Goal: Task Accomplishment & Management: Use online tool/utility

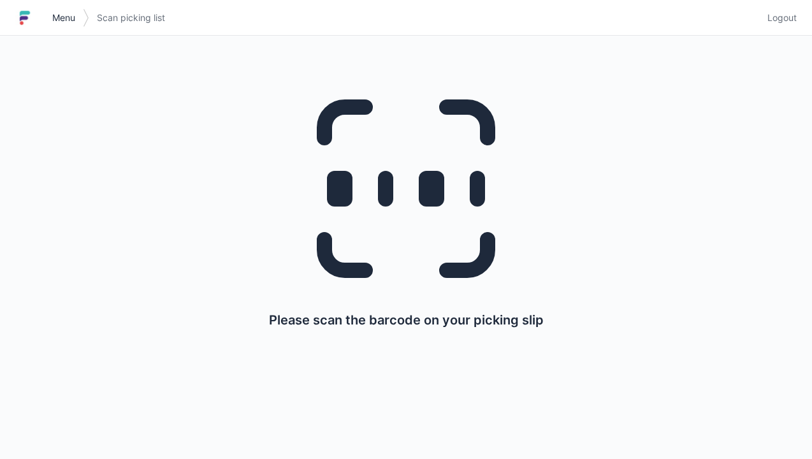
click at [50, 17] on link "Menu" at bounding box center [64, 17] width 38 height 23
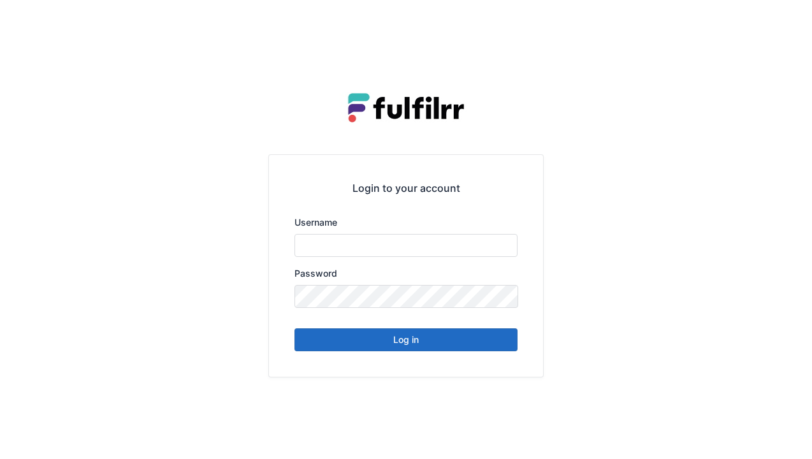
type input "******"
click at [384, 340] on button "Log in" at bounding box center [405, 339] width 223 height 23
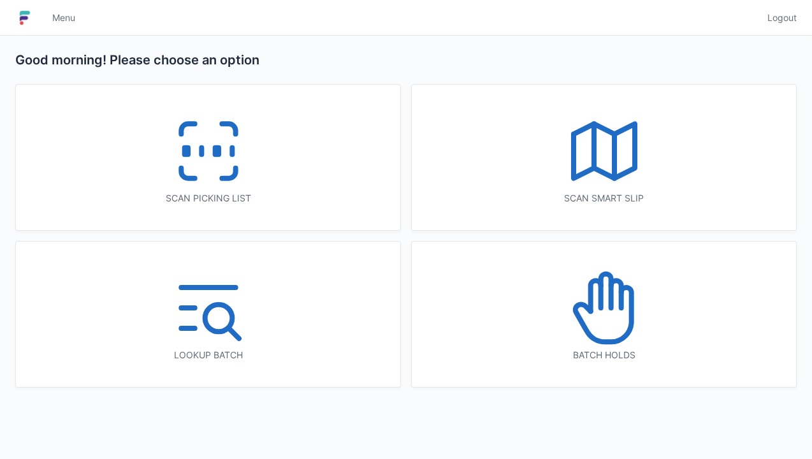
click at [194, 154] on icon at bounding box center [209, 151] width 82 height 82
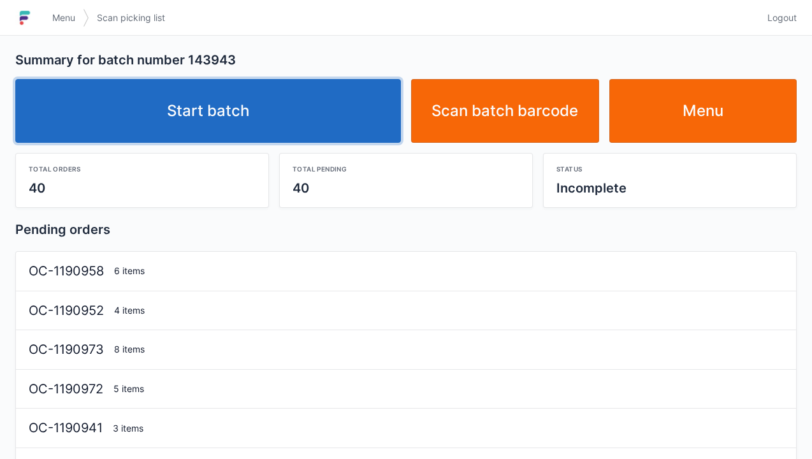
click at [225, 104] on link "Start batch" at bounding box center [207, 111] width 385 height 64
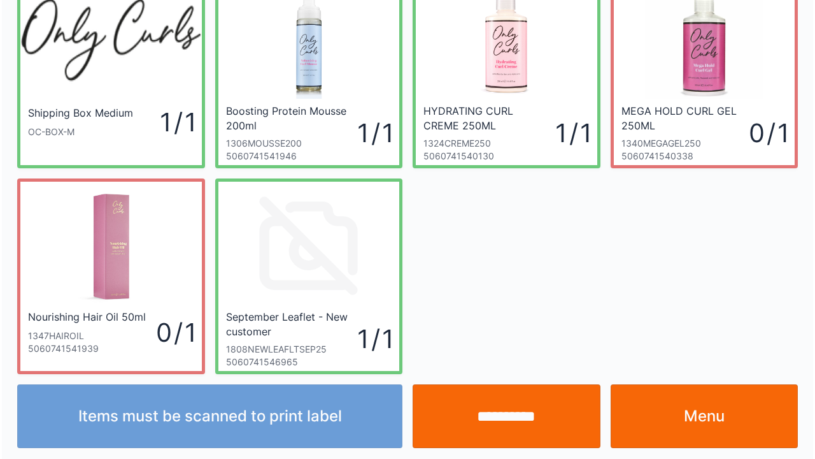
scroll to position [74, 0]
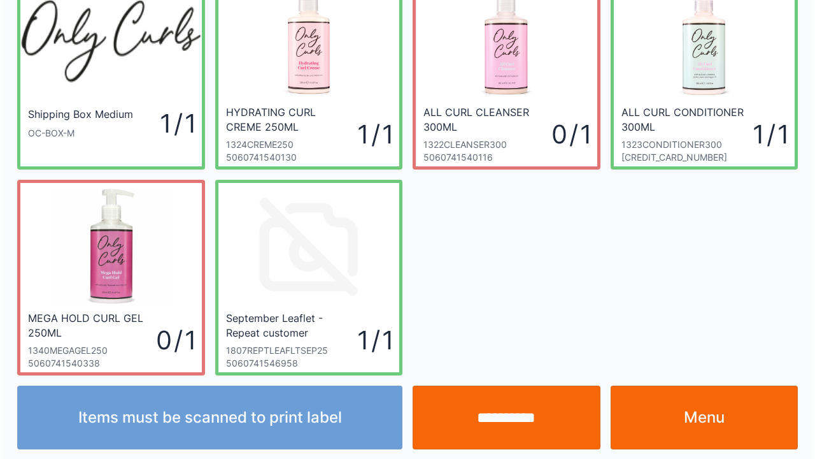
scroll to position [74, 0]
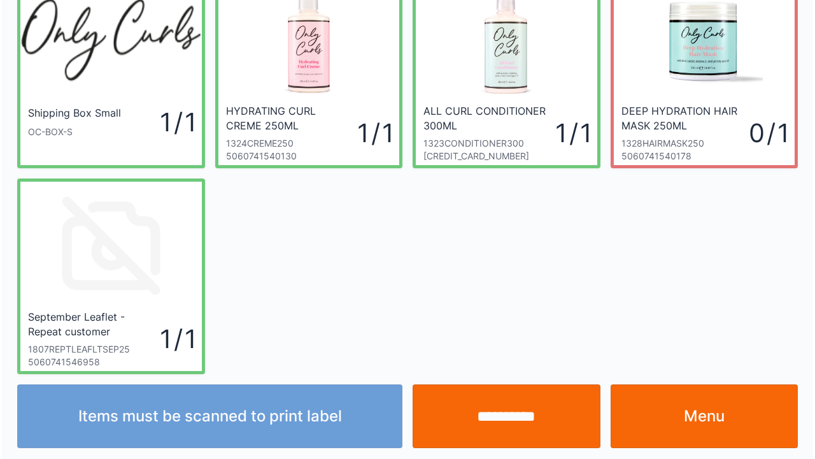
scroll to position [74, 0]
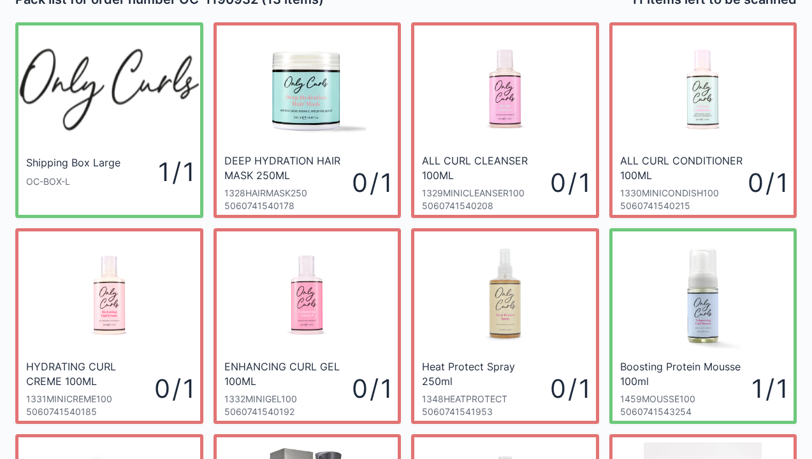
scroll to position [25, 0]
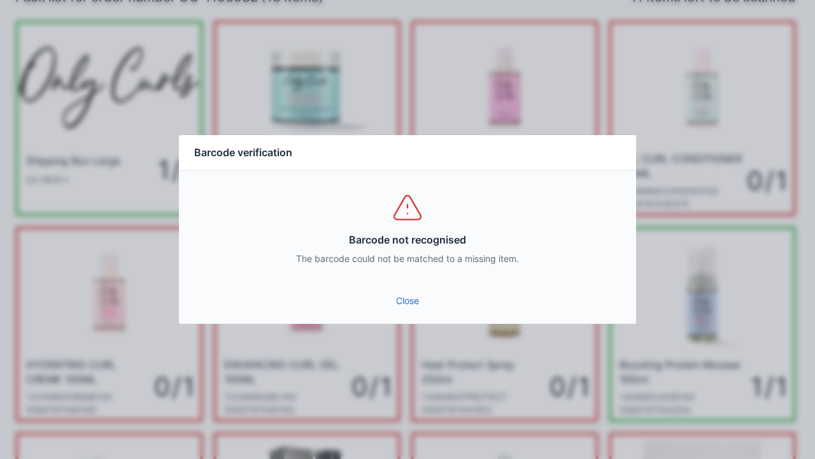
click at [411, 306] on link "Close" at bounding box center [407, 300] width 437 height 23
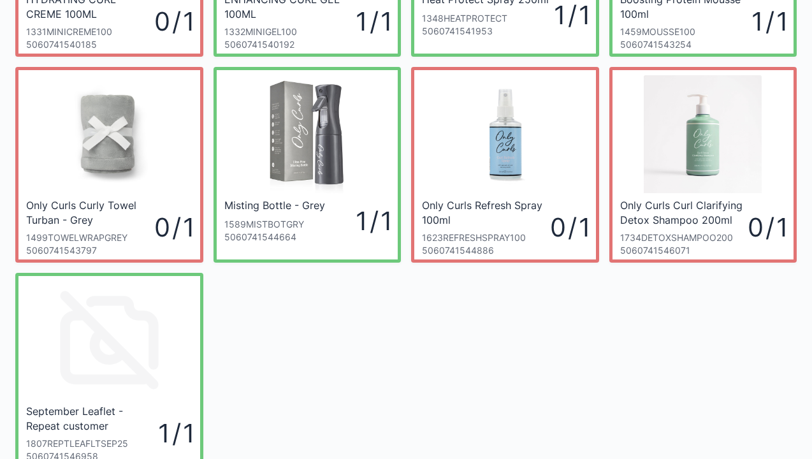
scroll to position [416, 0]
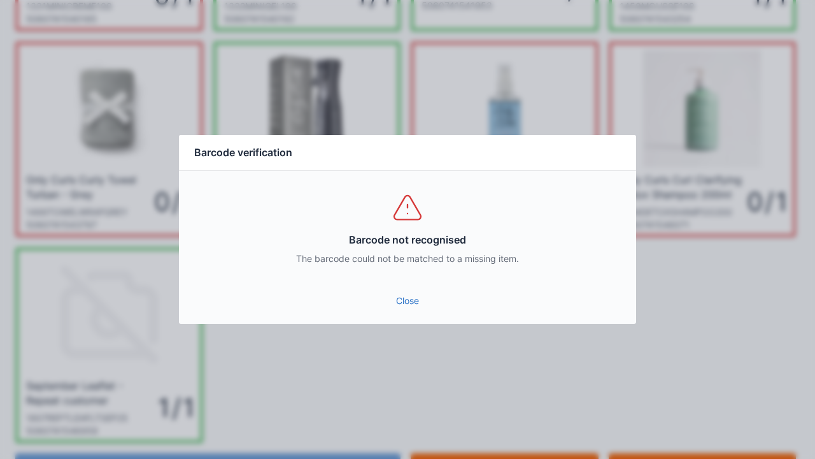
click at [398, 303] on link "Close" at bounding box center [407, 300] width 437 height 23
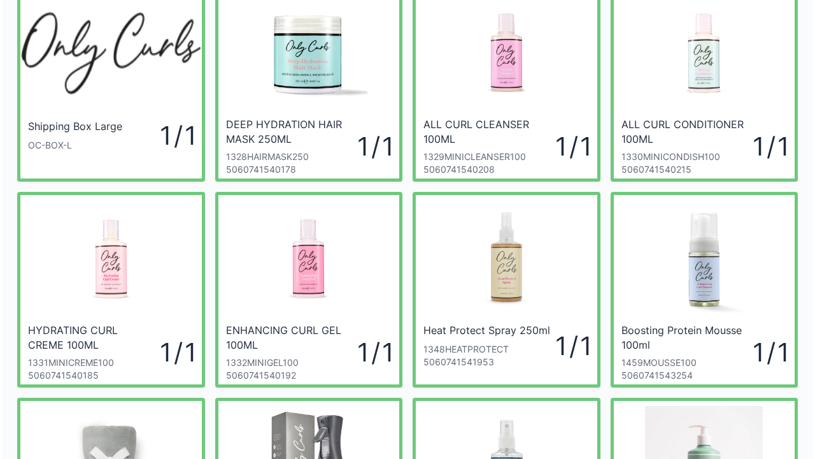
scroll to position [85, 0]
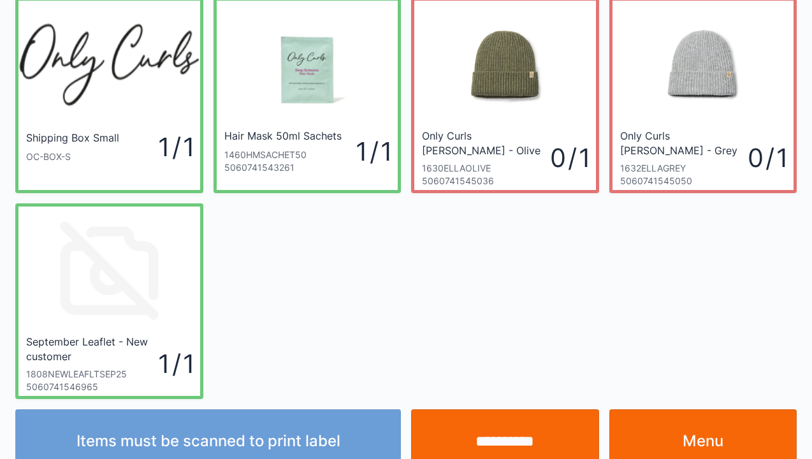
scroll to position [51, 0]
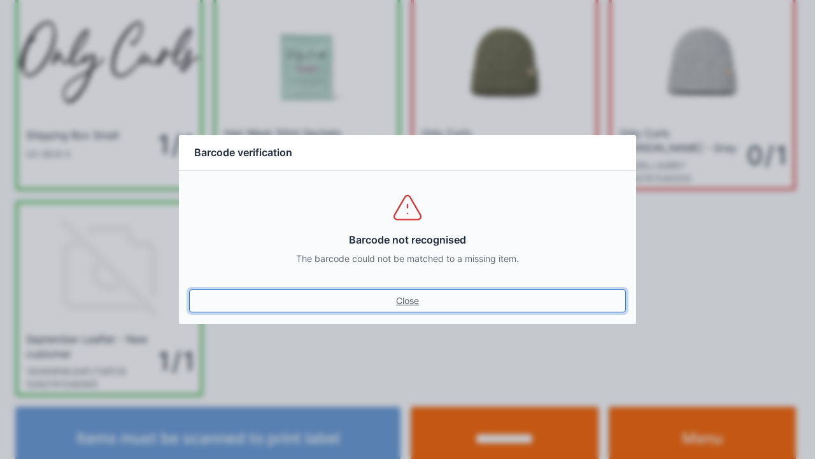
click at [413, 301] on link "Close" at bounding box center [407, 300] width 437 height 23
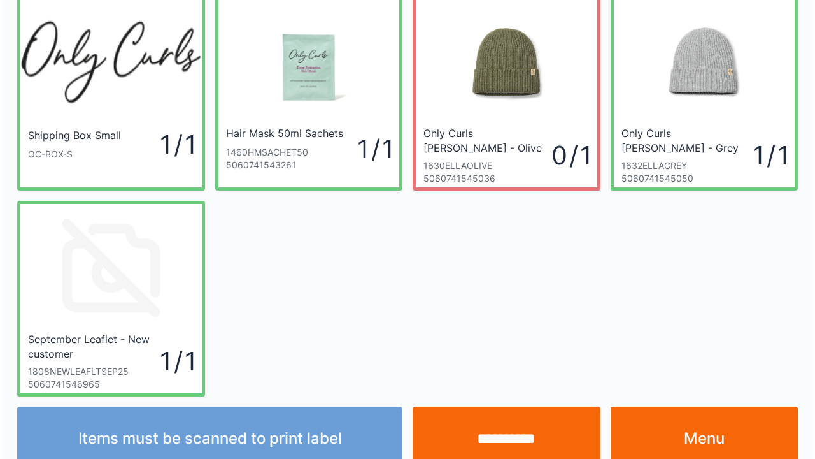
scroll to position [74, 0]
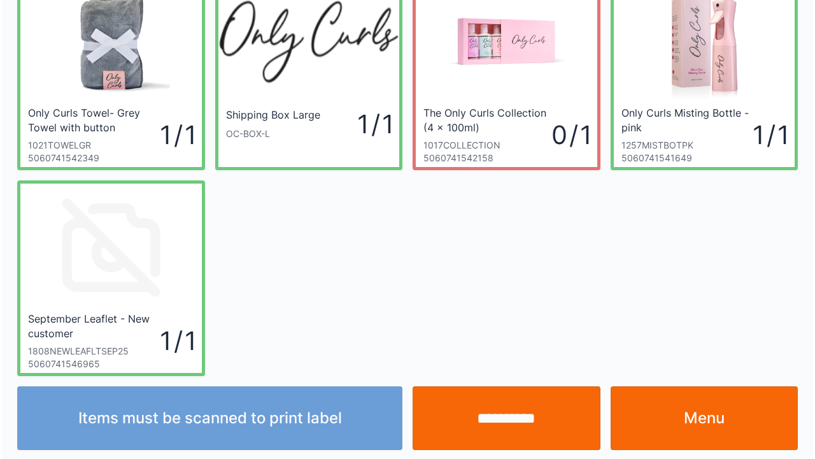
scroll to position [74, 0]
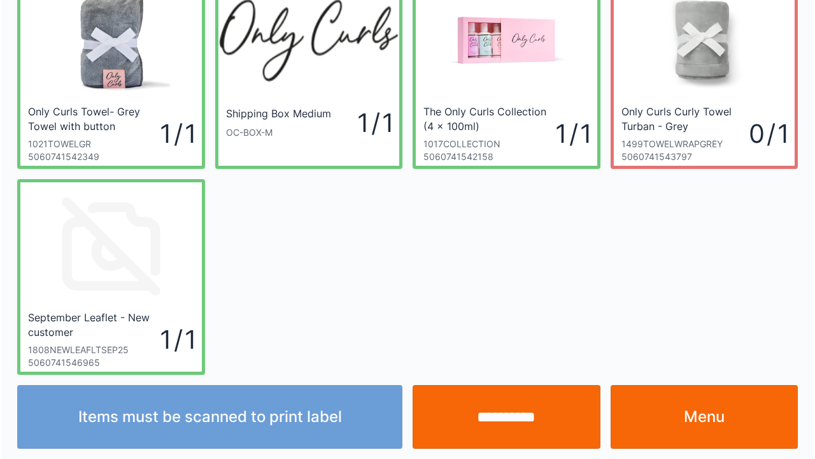
scroll to position [74, 0]
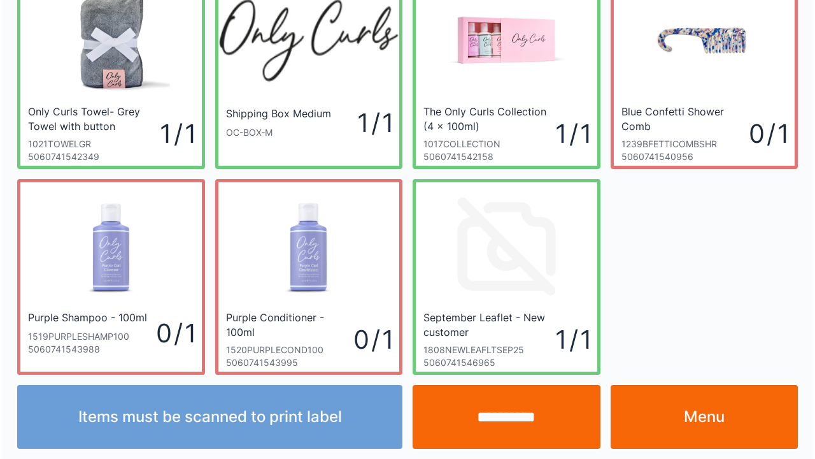
scroll to position [74, 0]
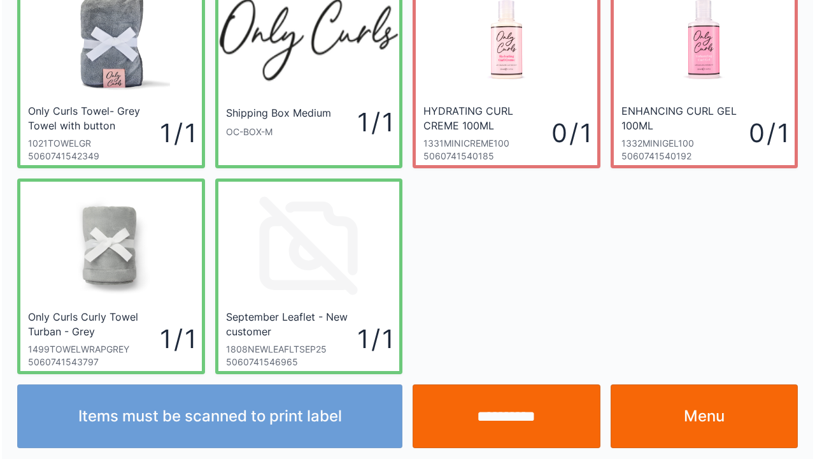
scroll to position [74, 0]
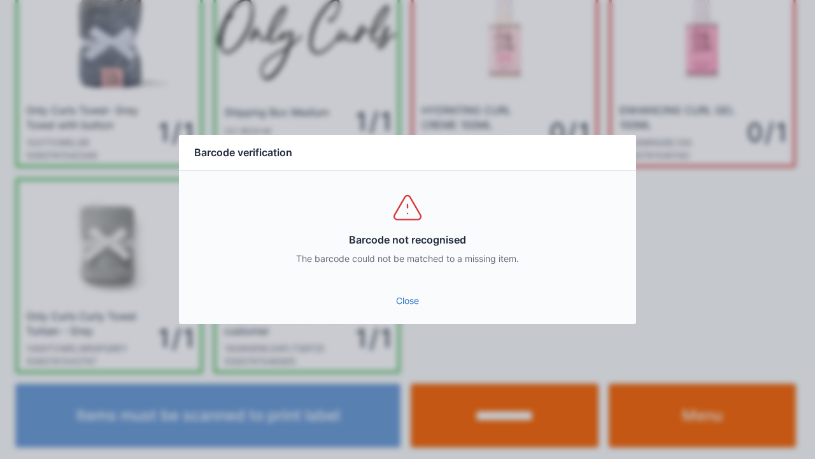
click at [415, 301] on link "Close" at bounding box center [407, 300] width 437 height 23
click at [406, 322] on div "Close" at bounding box center [407, 304] width 457 height 38
click at [417, 319] on div "Close" at bounding box center [407, 304] width 457 height 38
click at [406, 310] on link "Close" at bounding box center [407, 300] width 437 height 23
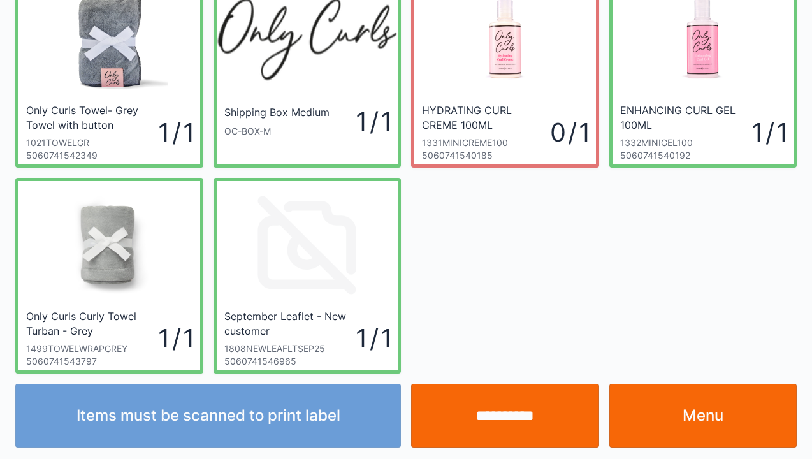
click at [487, 423] on input "**********" at bounding box center [505, 416] width 188 height 64
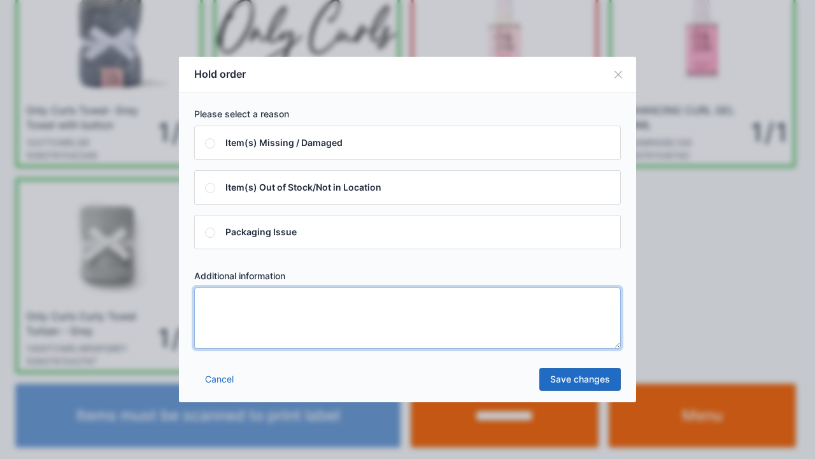
click at [231, 319] on textarea at bounding box center [407, 317] width 427 height 61
type textarea "*****"
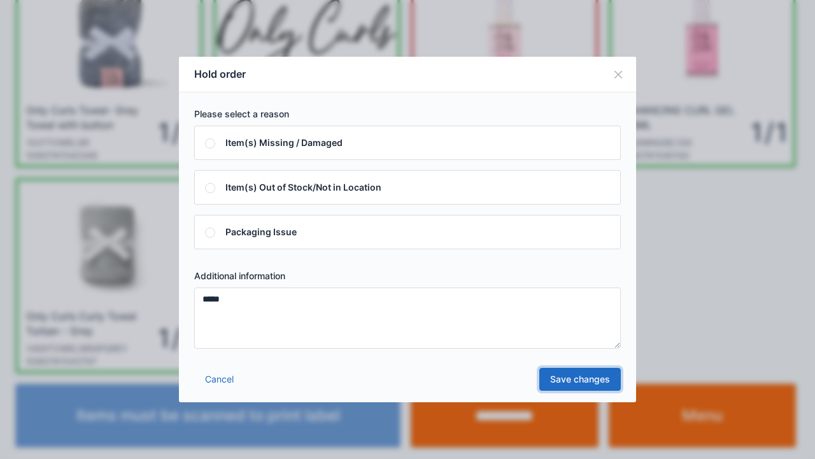
click at [570, 378] on link "Save changes" at bounding box center [581, 379] width 82 height 23
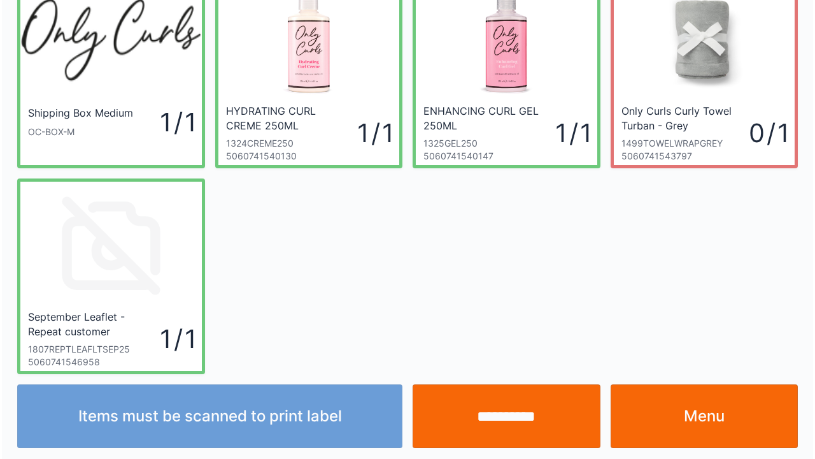
scroll to position [74, 0]
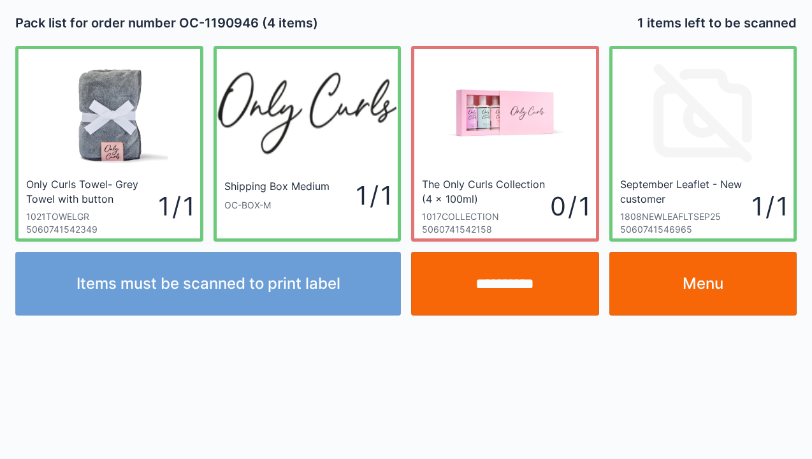
click at [501, 287] on input "**********" at bounding box center [505, 284] width 188 height 64
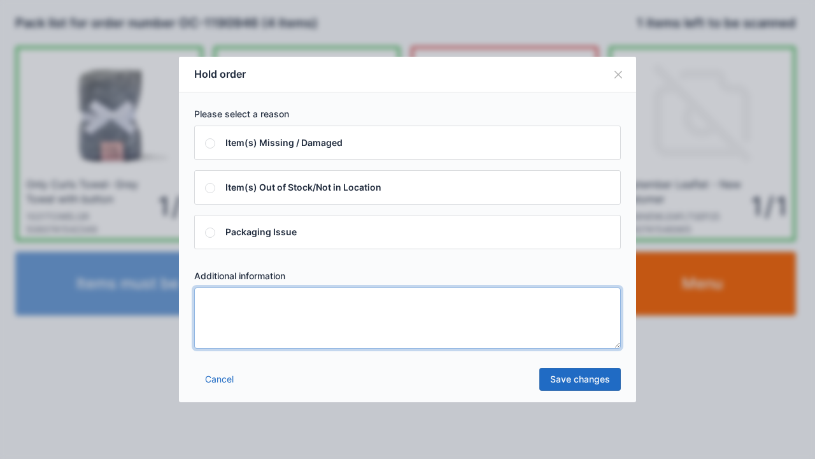
click at [213, 314] on textarea at bounding box center [407, 317] width 427 height 61
type textarea "*****"
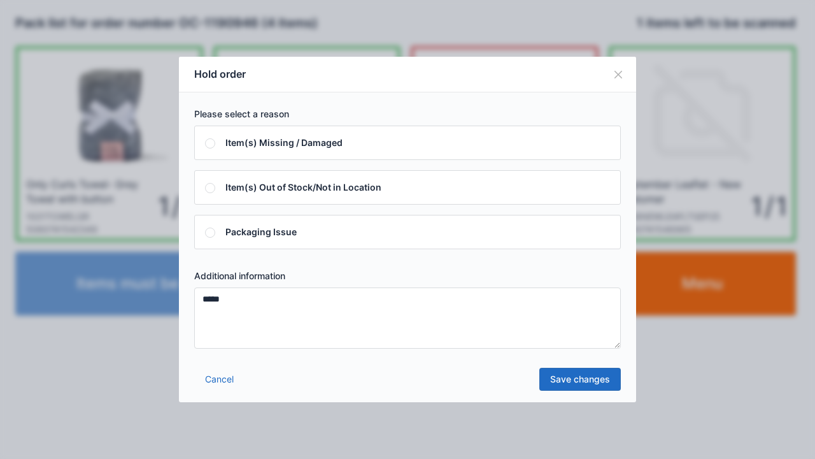
click at [580, 378] on link "Save changes" at bounding box center [581, 379] width 82 height 23
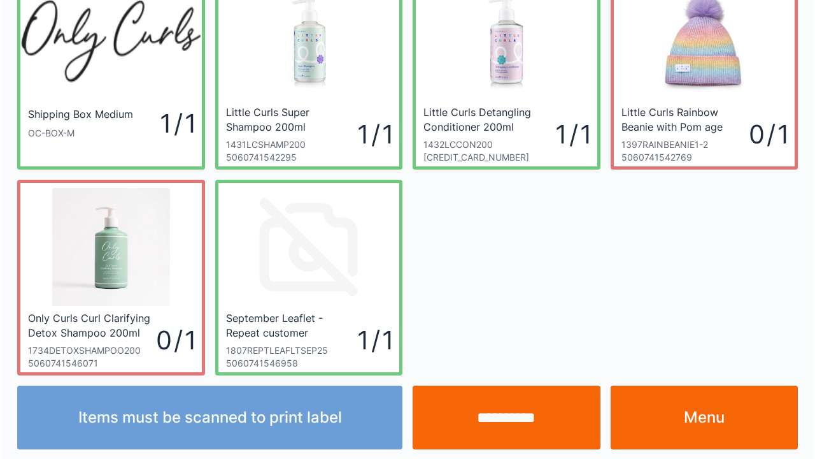
scroll to position [74, 0]
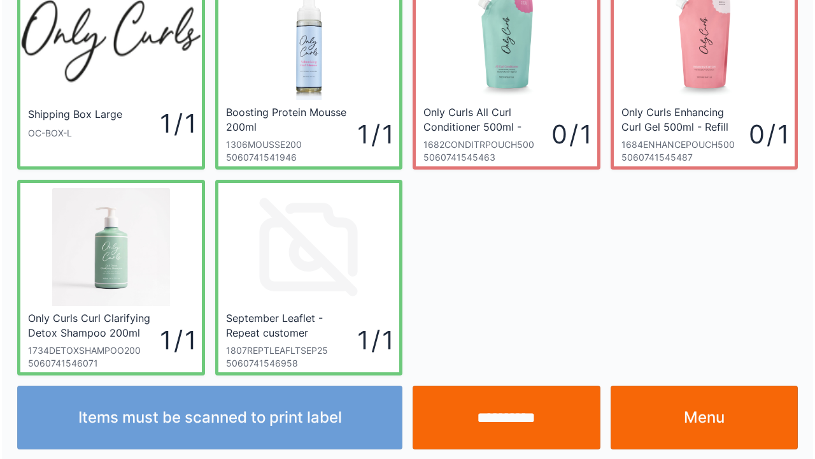
scroll to position [74, 0]
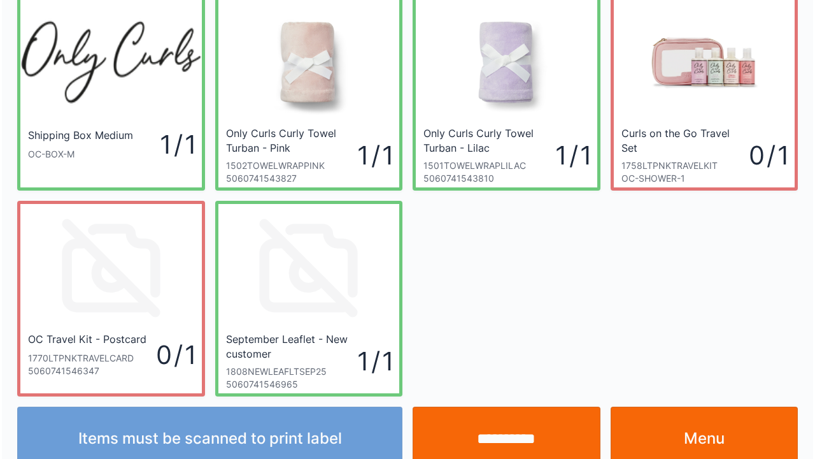
scroll to position [74, 0]
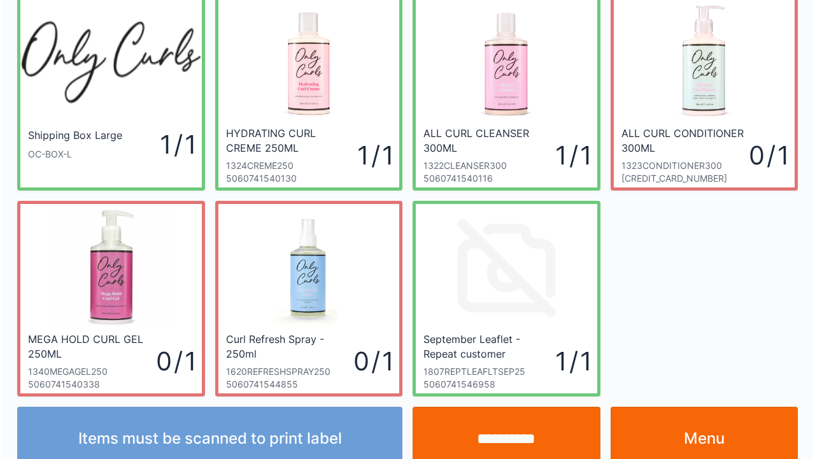
scroll to position [74, 0]
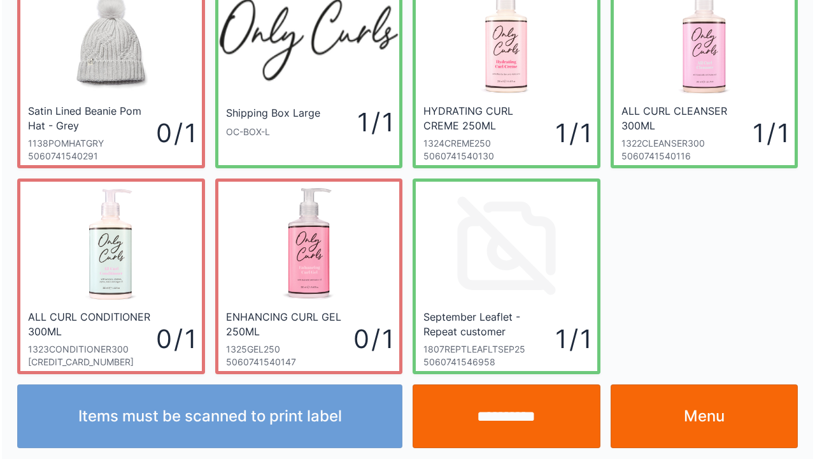
scroll to position [74, 0]
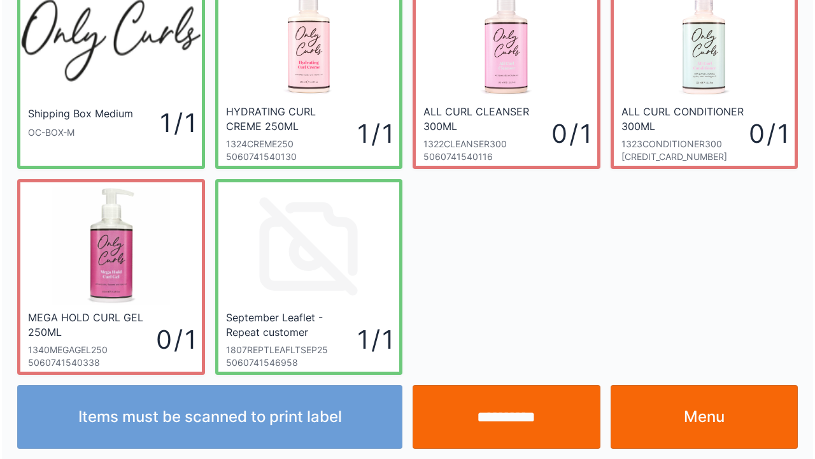
scroll to position [74, 0]
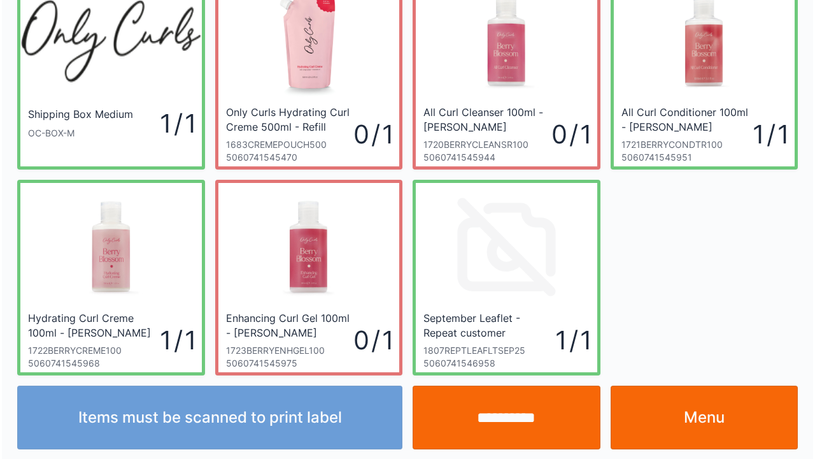
scroll to position [74, 0]
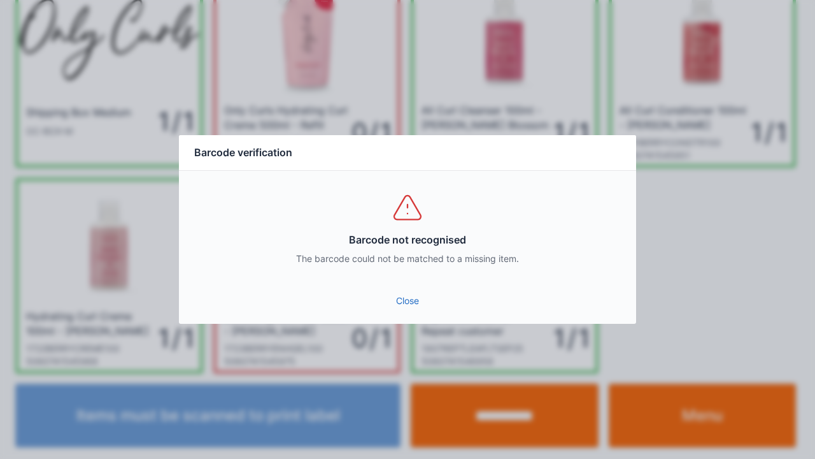
click at [412, 301] on link "Close" at bounding box center [407, 300] width 437 height 23
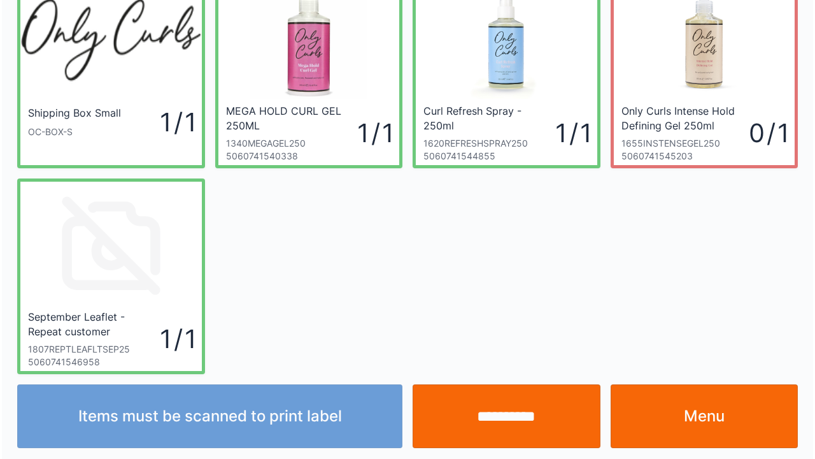
scroll to position [74, 0]
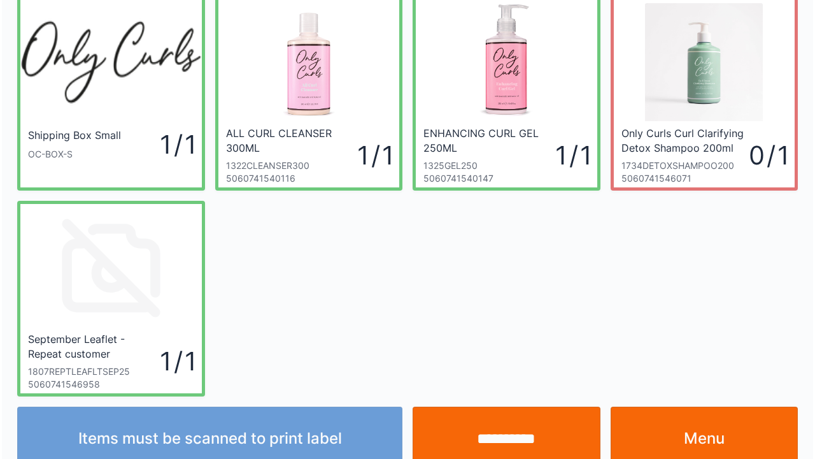
scroll to position [74, 0]
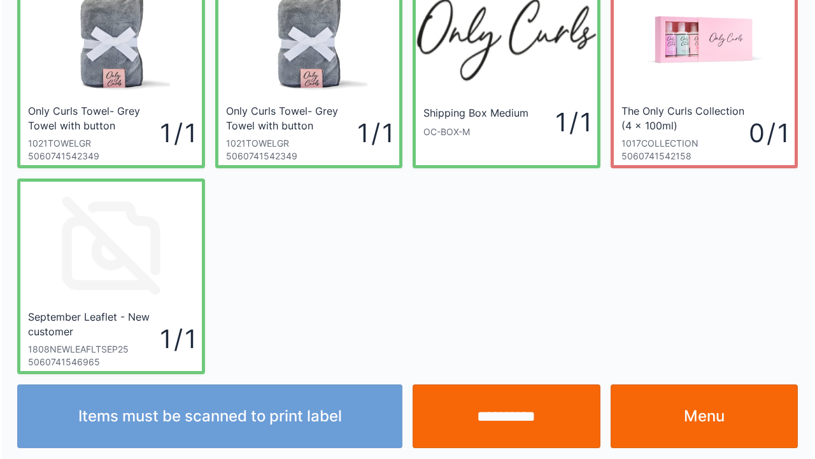
scroll to position [74, 0]
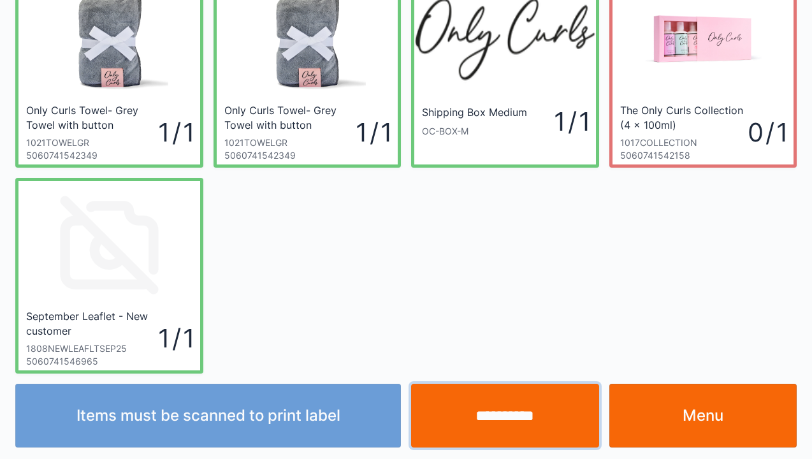
click at [498, 423] on input "**********" at bounding box center [505, 416] width 188 height 64
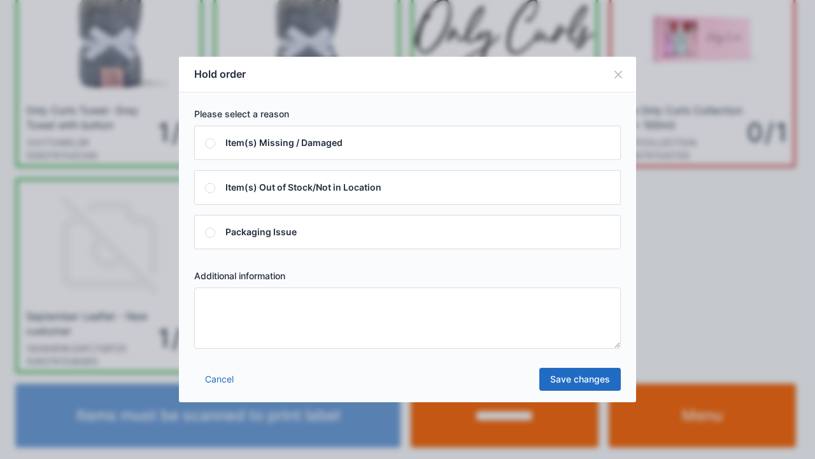
click at [227, 302] on textarea at bounding box center [407, 317] width 427 height 61
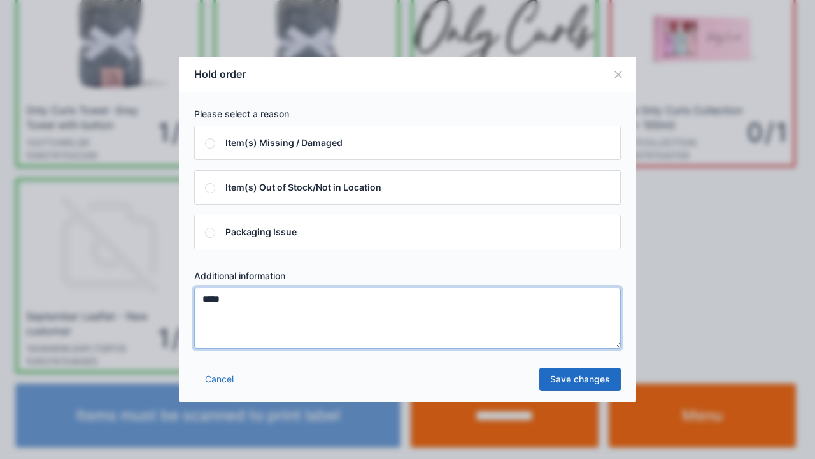
type textarea "*****"
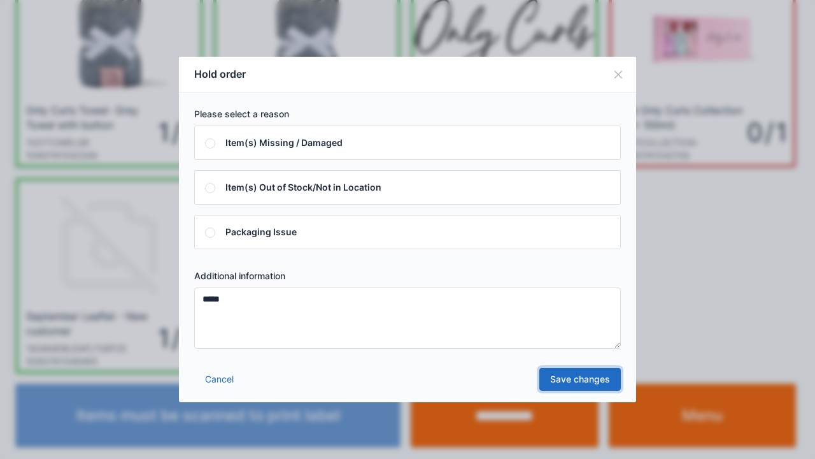
click at [584, 382] on link "Save changes" at bounding box center [581, 379] width 82 height 23
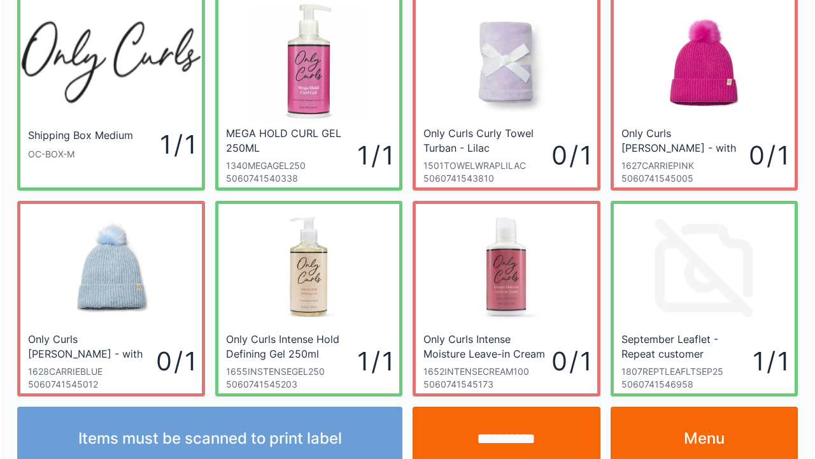
scroll to position [74, 0]
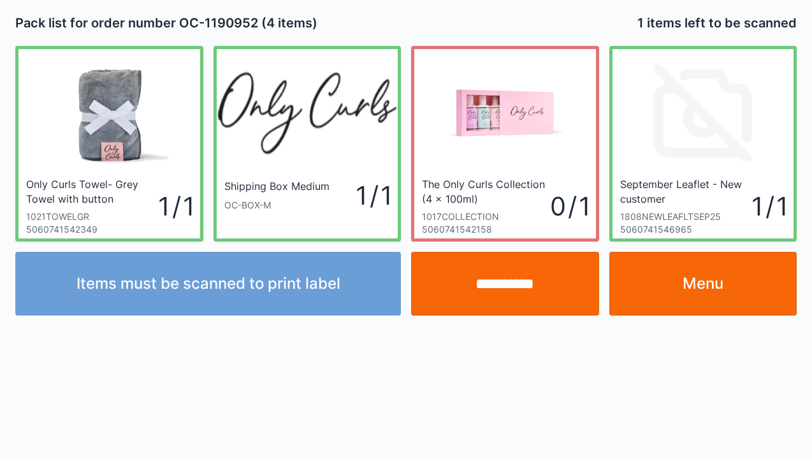
click at [489, 270] on input "**********" at bounding box center [505, 284] width 188 height 64
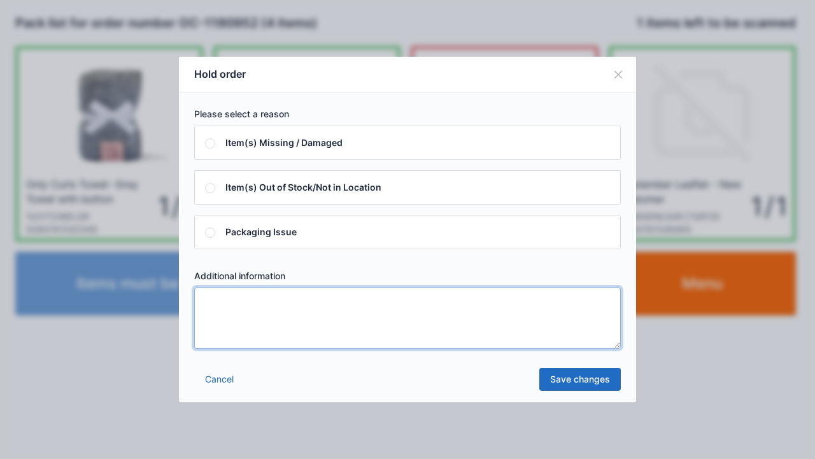
click at [219, 303] on textarea at bounding box center [407, 317] width 427 height 61
type textarea "*"
type textarea "*****"
click at [583, 380] on link "Save changes" at bounding box center [581, 379] width 82 height 23
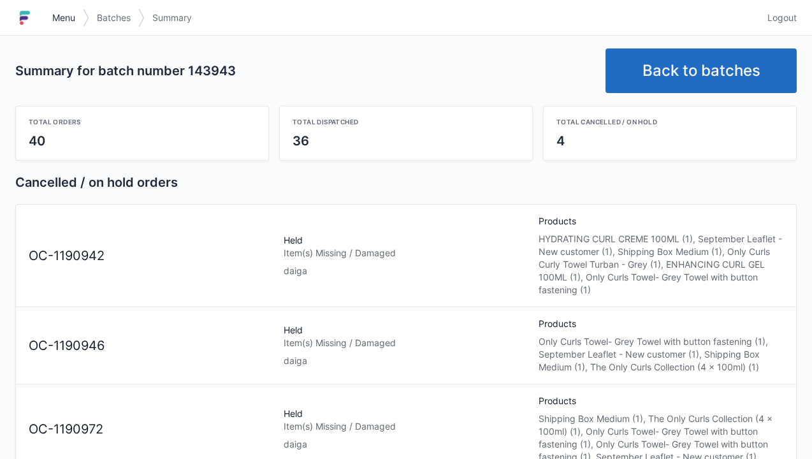
click at [52, 16] on span "Menu" at bounding box center [63, 17] width 23 height 13
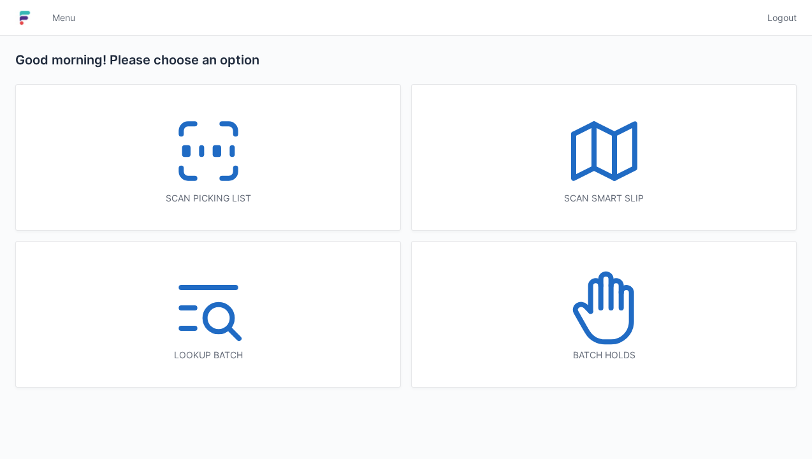
click at [601, 328] on icon at bounding box center [604, 308] width 82 height 82
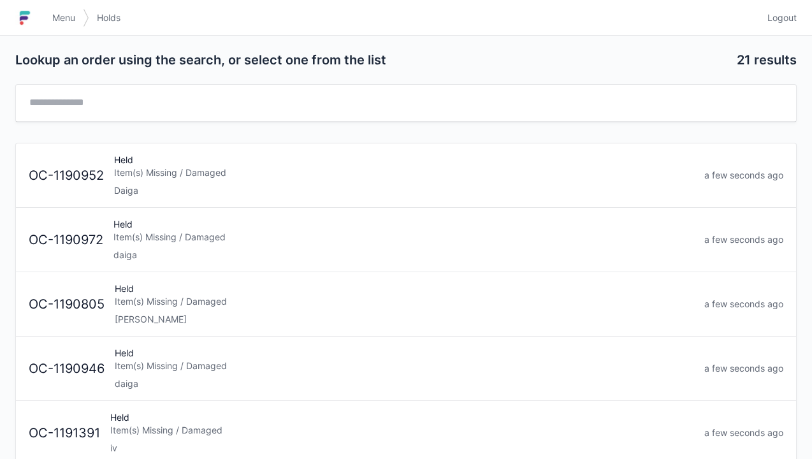
click at [125, 169] on div "Item(s) Missing / Damaged" at bounding box center [404, 172] width 580 height 13
click at [164, 175] on div "Item(s) Missing / Damaged" at bounding box center [403, 172] width 580 height 13
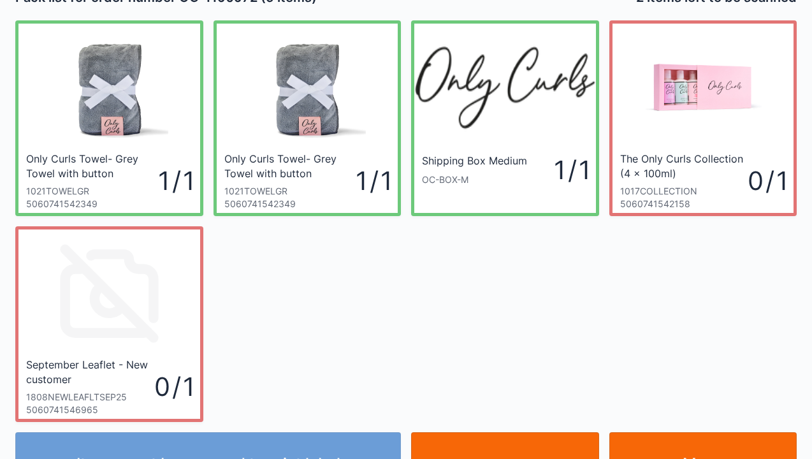
scroll to position [51, 0]
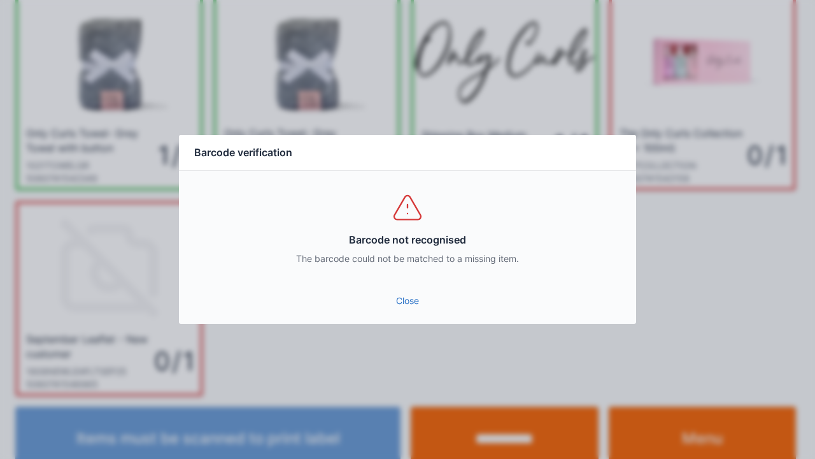
click at [401, 296] on link "Close" at bounding box center [407, 300] width 437 height 23
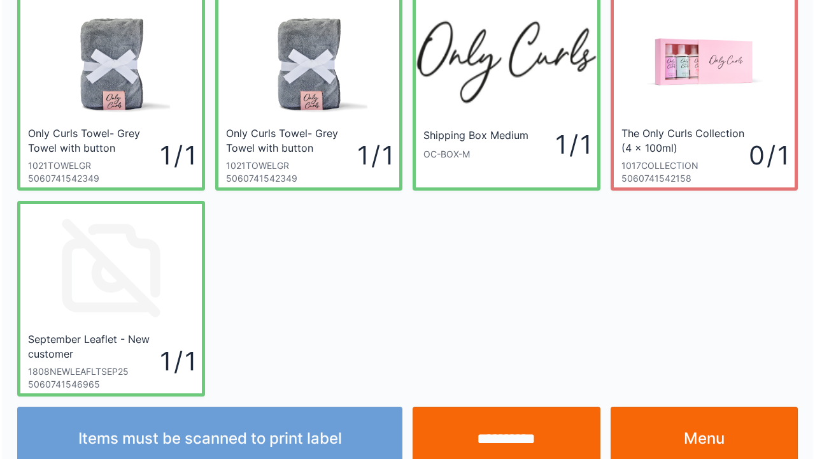
scroll to position [74, 0]
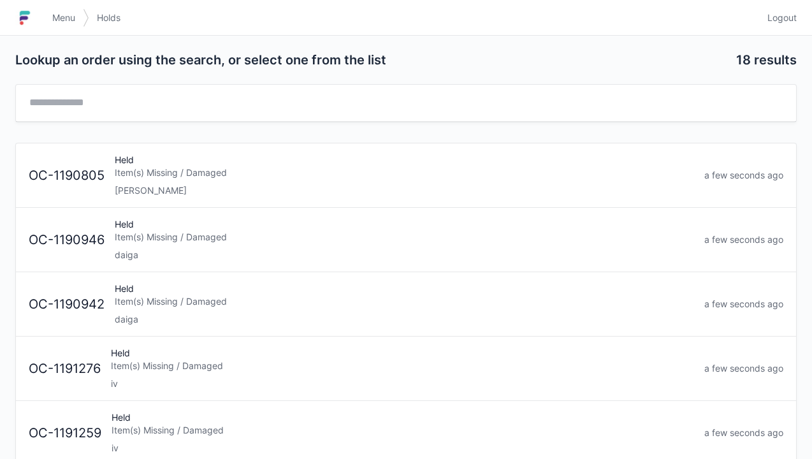
click at [134, 246] on div "Held Item(s) Missing / Damaged daiga" at bounding box center [404, 239] width 589 height 43
click at [141, 234] on div "Item(s) Missing / Damaged" at bounding box center [404, 237] width 579 height 13
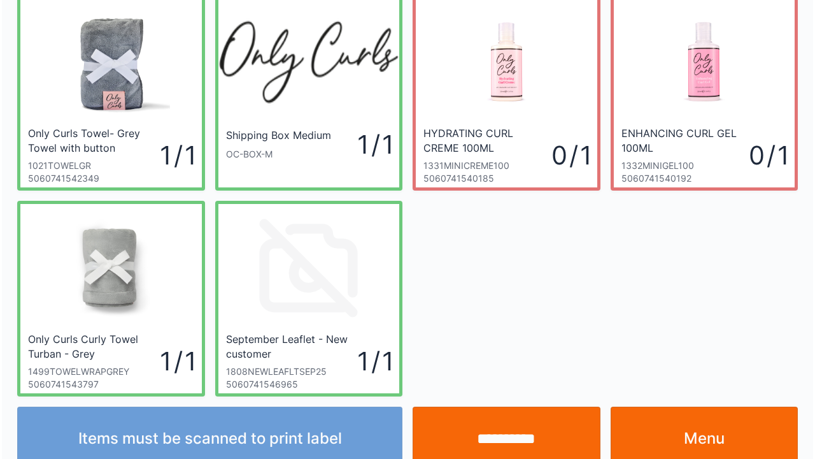
scroll to position [74, 0]
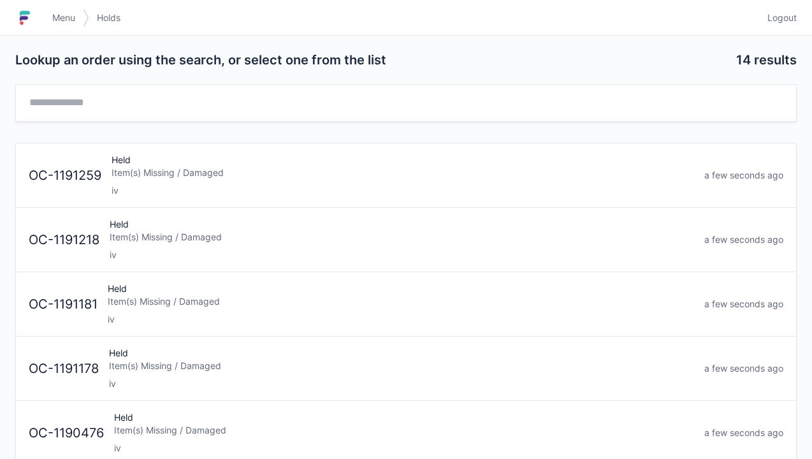
click at [50, 18] on link "Menu" at bounding box center [64, 17] width 38 height 23
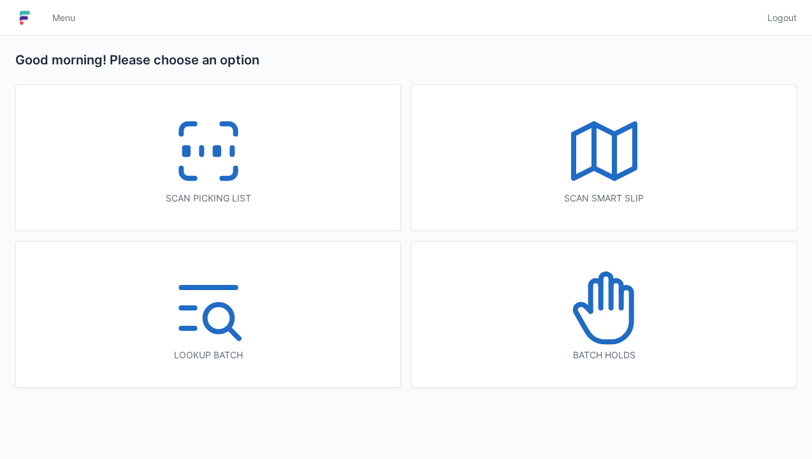
click at [196, 151] on icon at bounding box center [209, 151] width 82 height 82
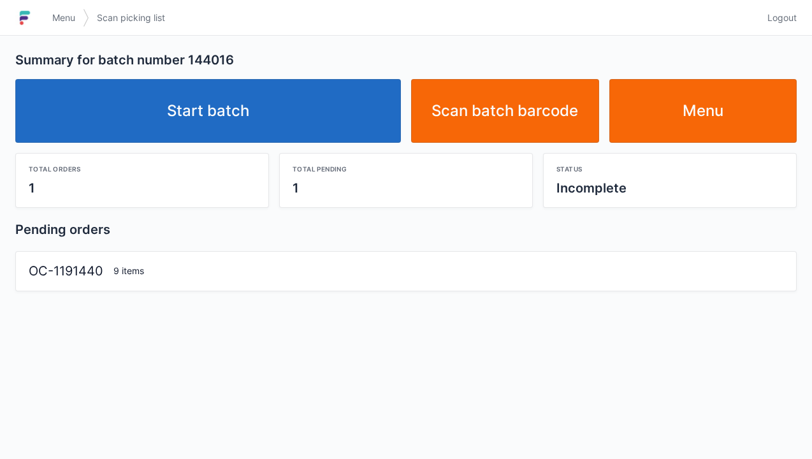
click at [231, 128] on link "Start batch" at bounding box center [207, 111] width 385 height 64
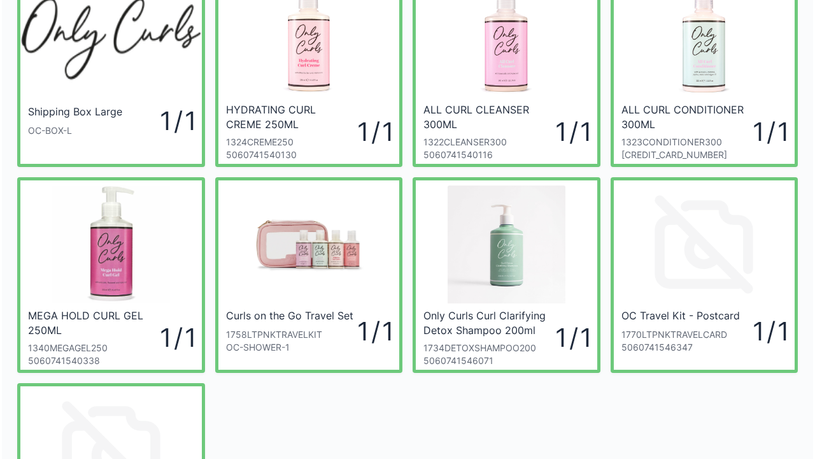
scroll to position [76, 0]
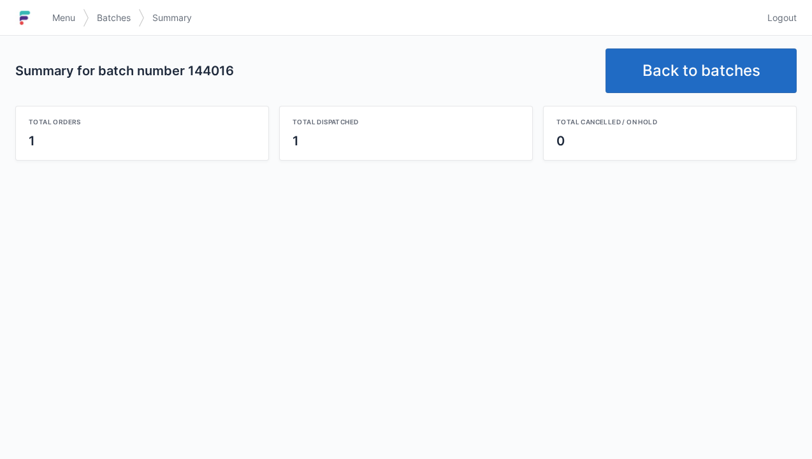
click at [683, 76] on link "Back to batches" at bounding box center [700, 70] width 191 height 45
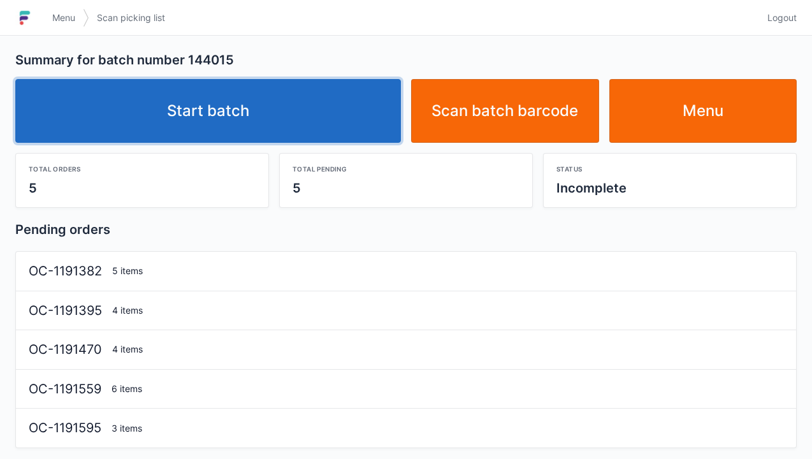
click at [229, 112] on link "Start batch" at bounding box center [207, 111] width 385 height 64
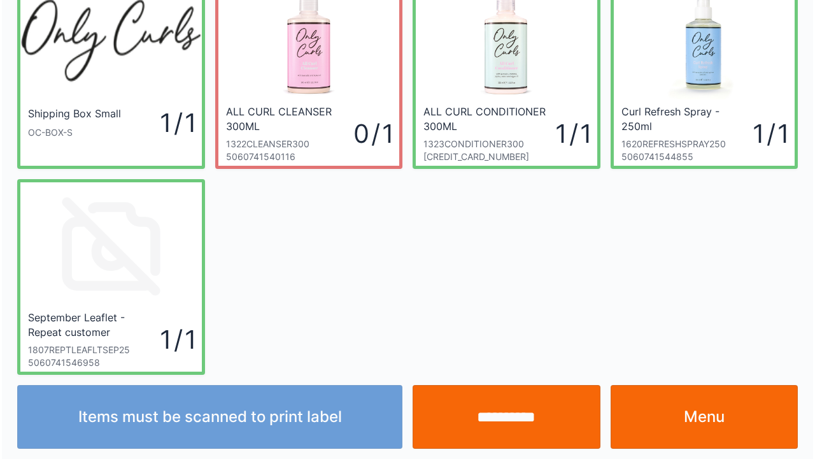
scroll to position [74, 0]
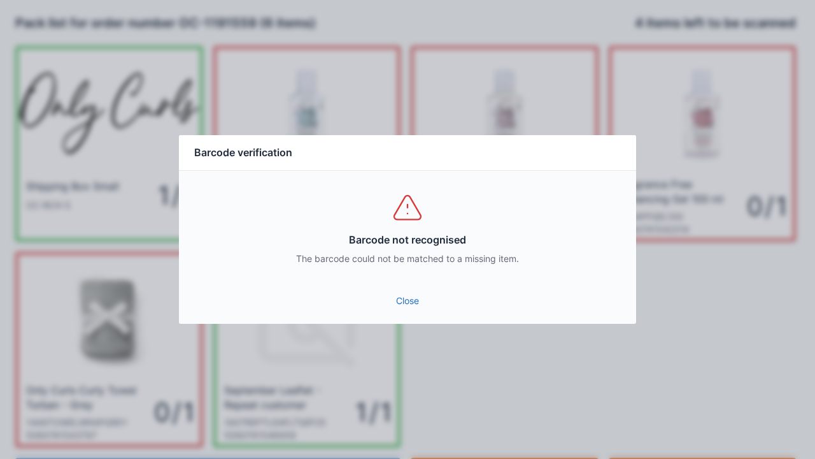
click at [419, 310] on link "Close" at bounding box center [407, 300] width 437 height 23
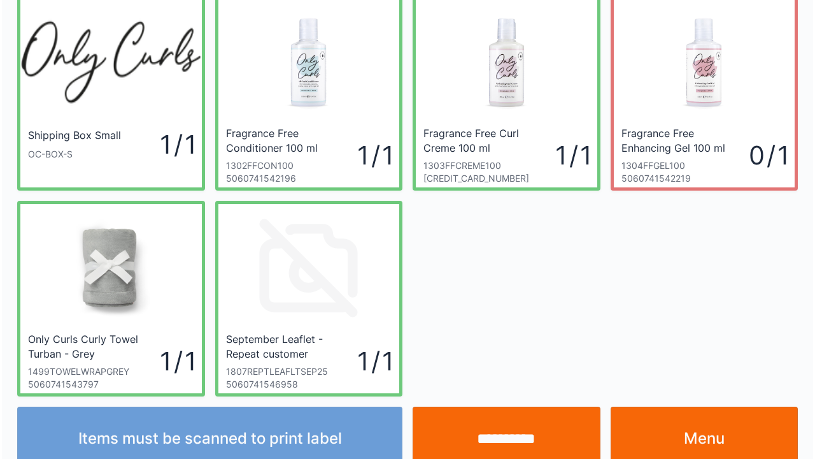
scroll to position [74, 0]
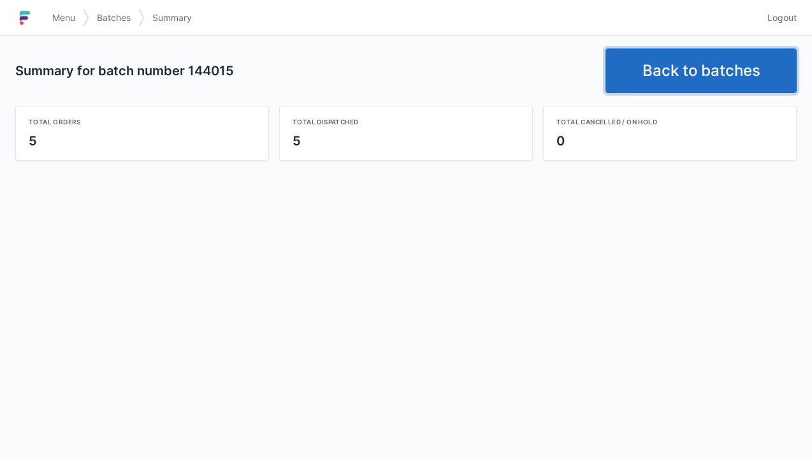
click at [671, 57] on link "Back to batches" at bounding box center [700, 70] width 191 height 45
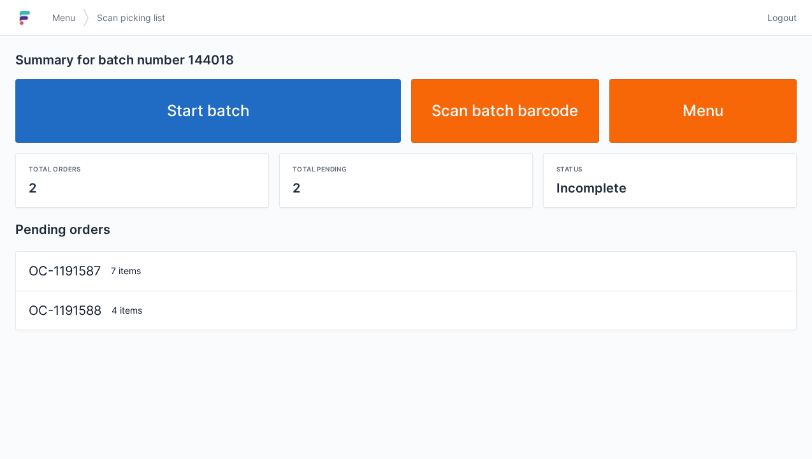
click at [234, 108] on link "Start batch" at bounding box center [207, 111] width 385 height 64
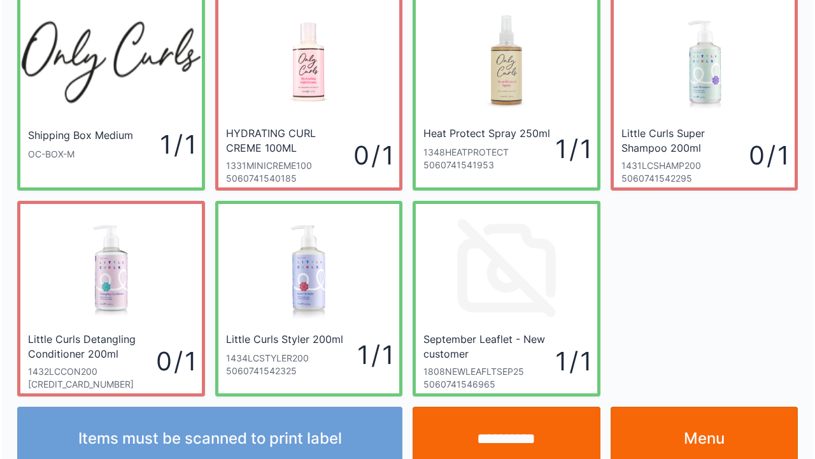
scroll to position [74, 0]
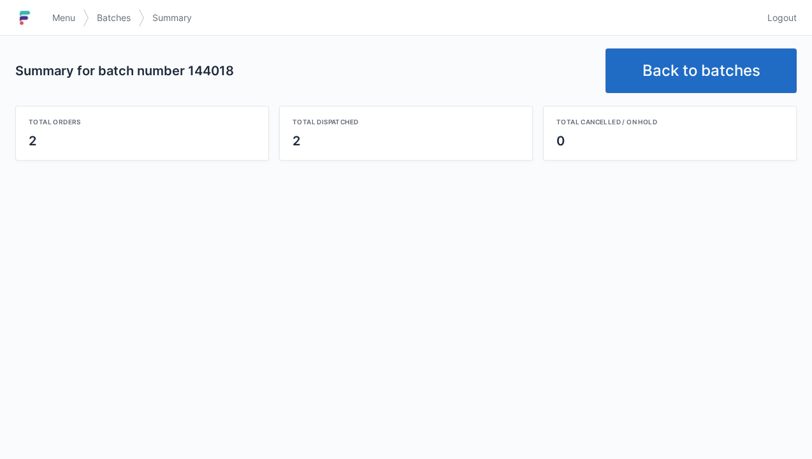
click at [695, 70] on link "Back to batches" at bounding box center [700, 70] width 191 height 45
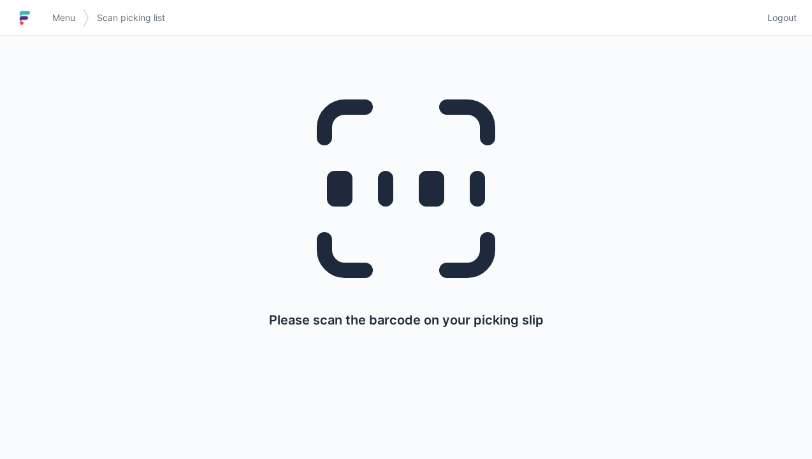
click at [51, 27] on link "Menu" at bounding box center [64, 17] width 38 height 23
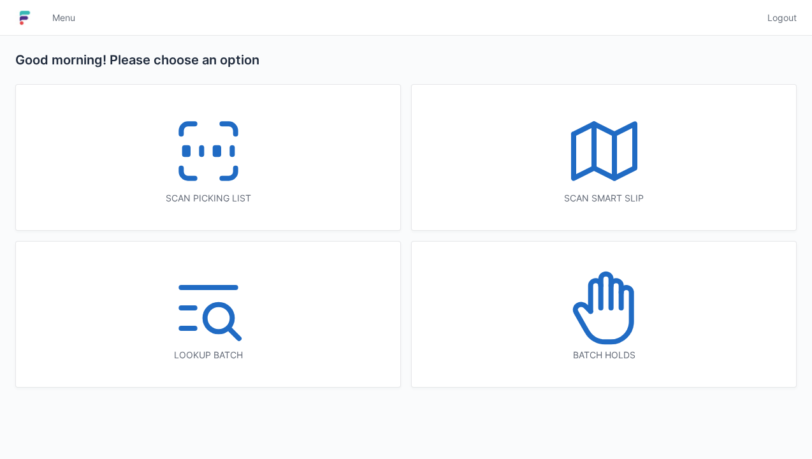
click at [204, 155] on icon at bounding box center [209, 151] width 82 height 82
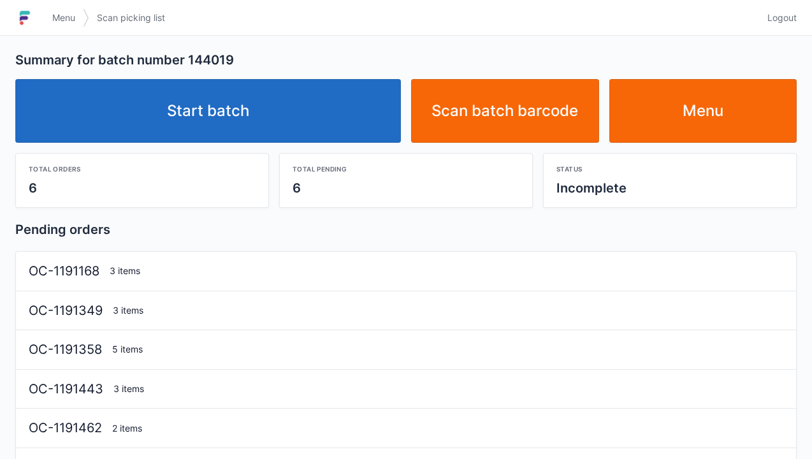
click at [259, 99] on link "Start batch" at bounding box center [207, 111] width 385 height 64
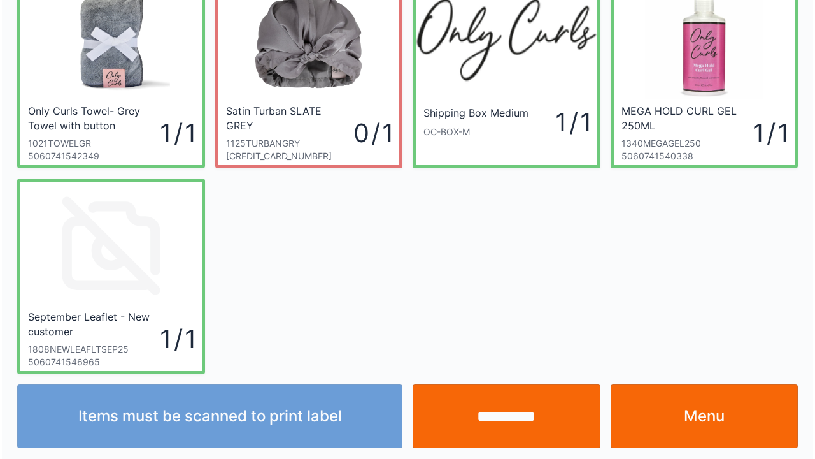
scroll to position [74, 0]
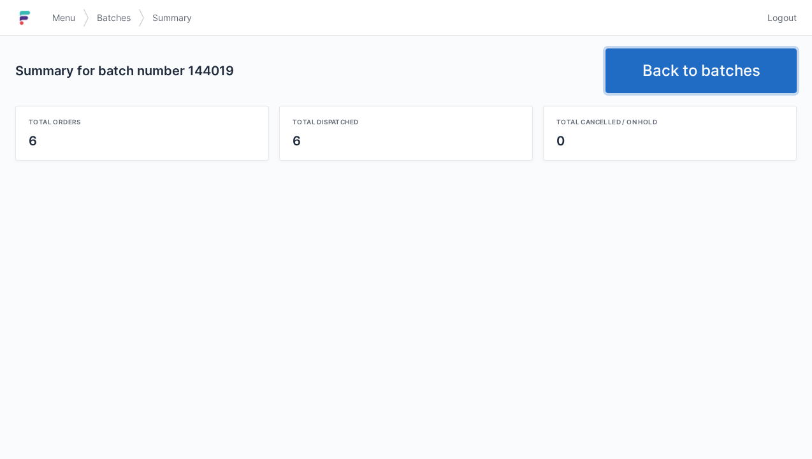
click at [696, 76] on link "Back to batches" at bounding box center [700, 70] width 191 height 45
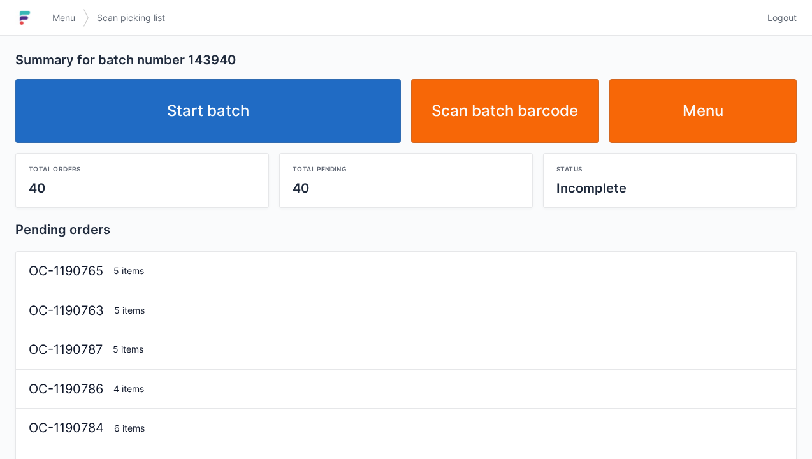
click at [226, 108] on link "Start batch" at bounding box center [207, 111] width 385 height 64
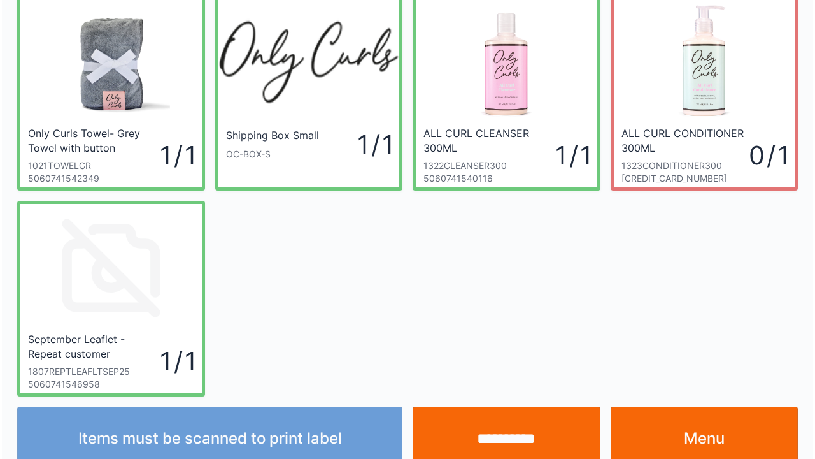
scroll to position [74, 0]
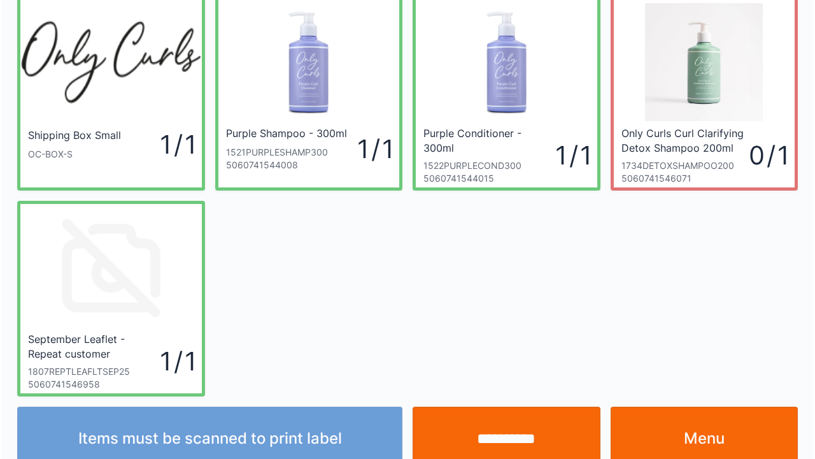
scroll to position [74, 0]
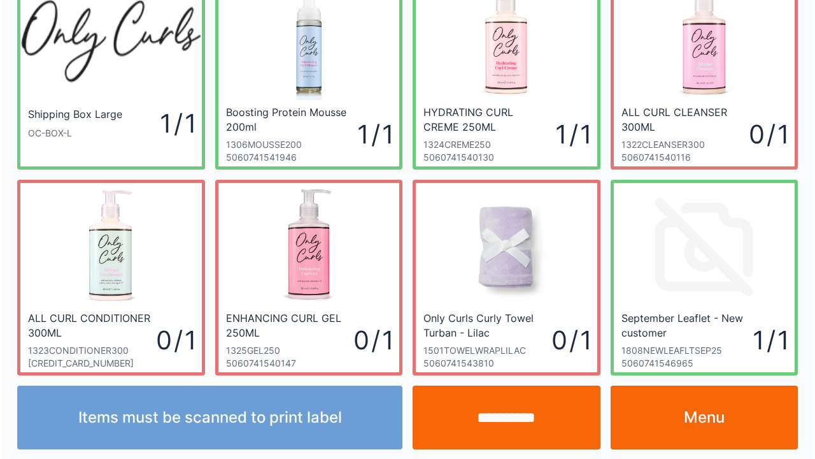
scroll to position [74, 0]
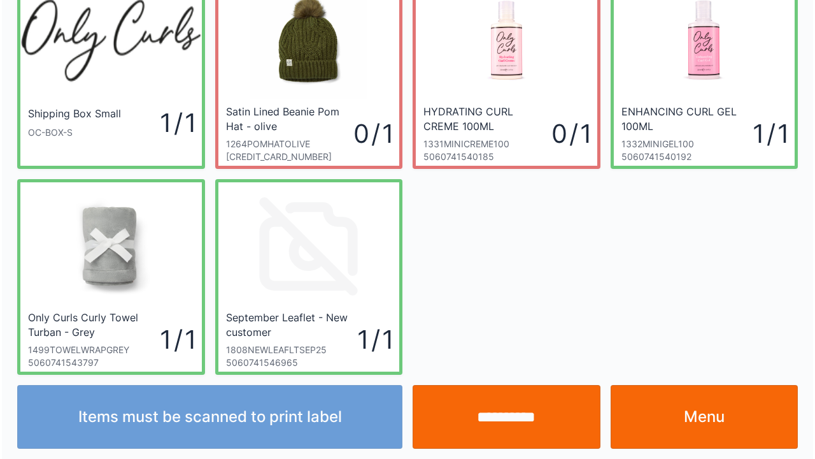
scroll to position [74, 0]
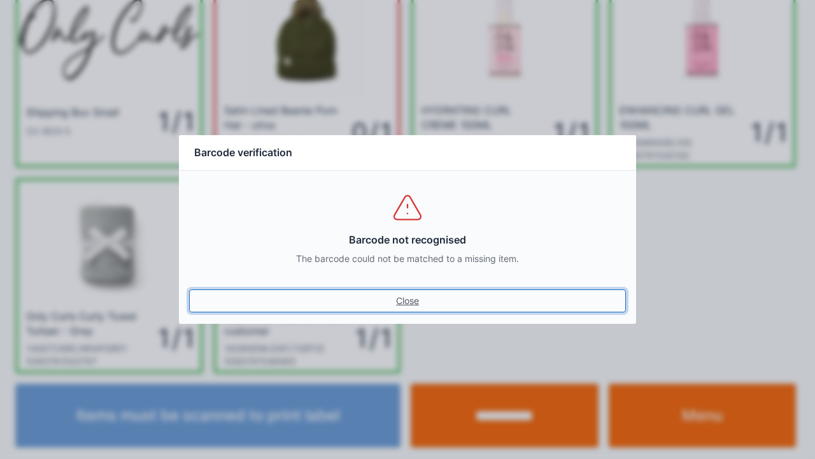
click at [412, 312] on link "Close" at bounding box center [407, 300] width 437 height 23
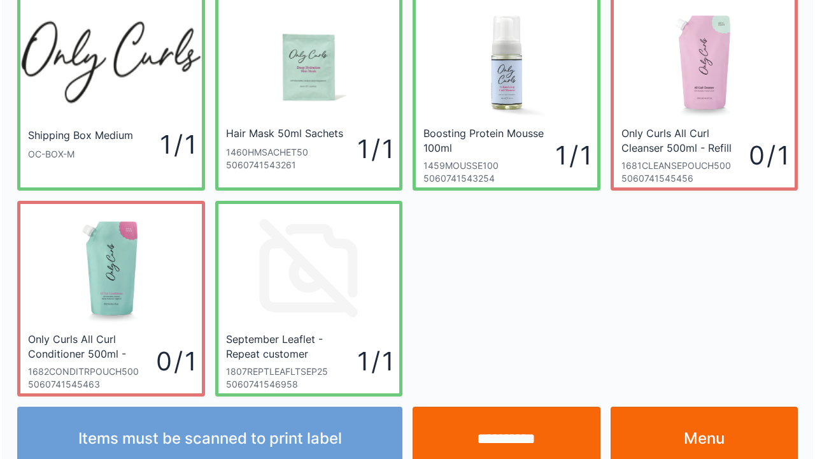
scroll to position [74, 0]
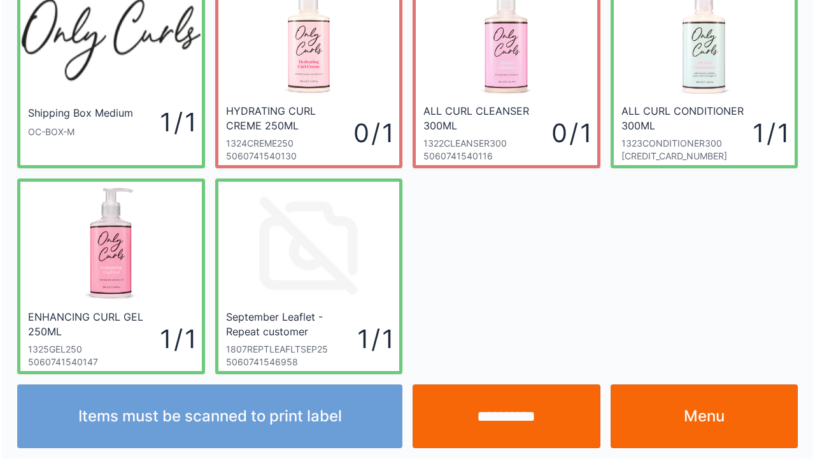
scroll to position [74, 0]
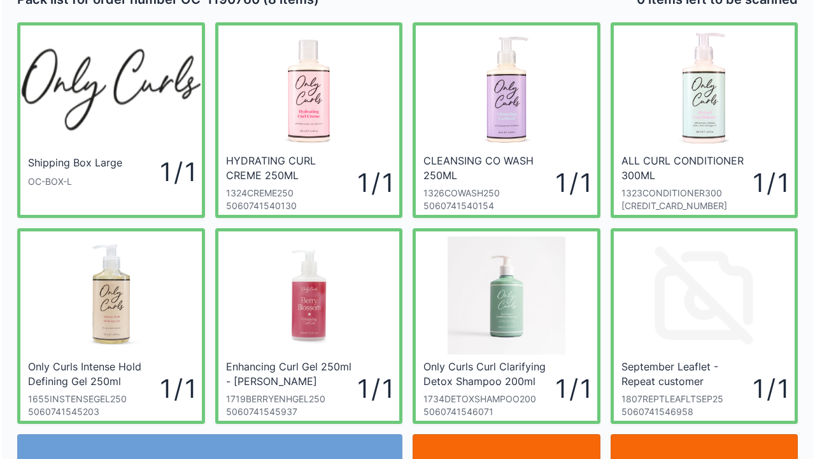
scroll to position [25, 0]
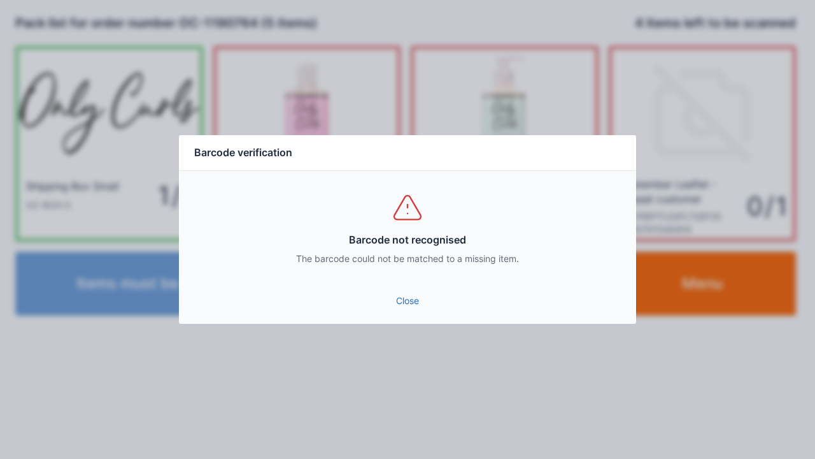
click at [413, 293] on link "Close" at bounding box center [407, 300] width 437 height 23
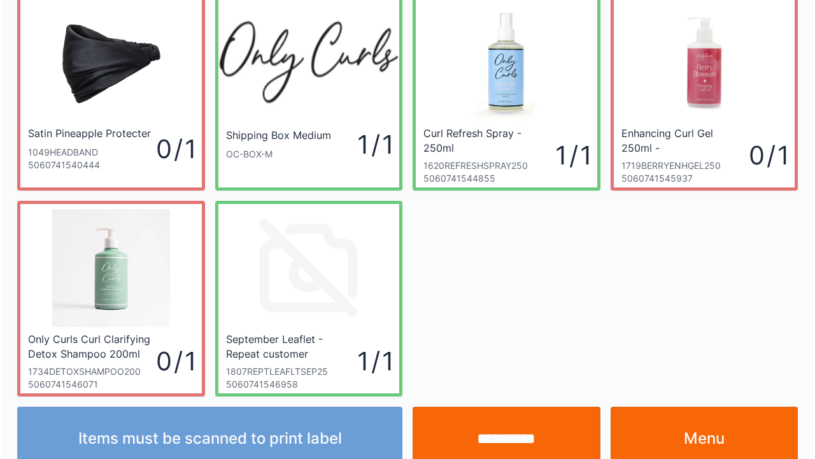
scroll to position [74, 0]
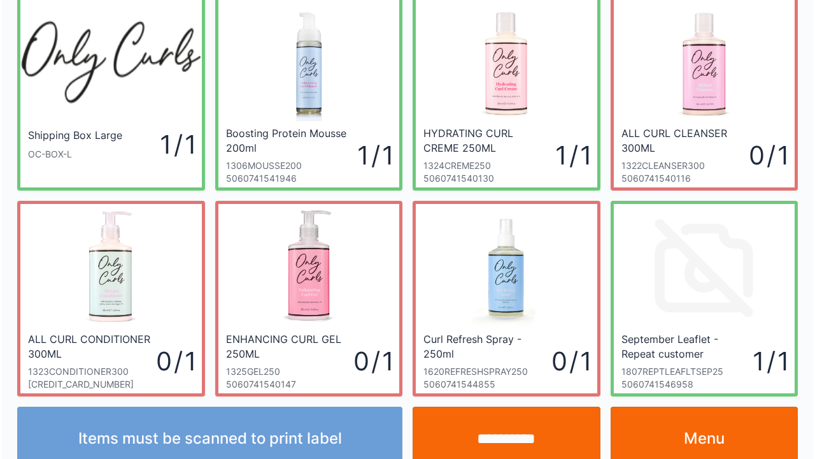
scroll to position [74, 0]
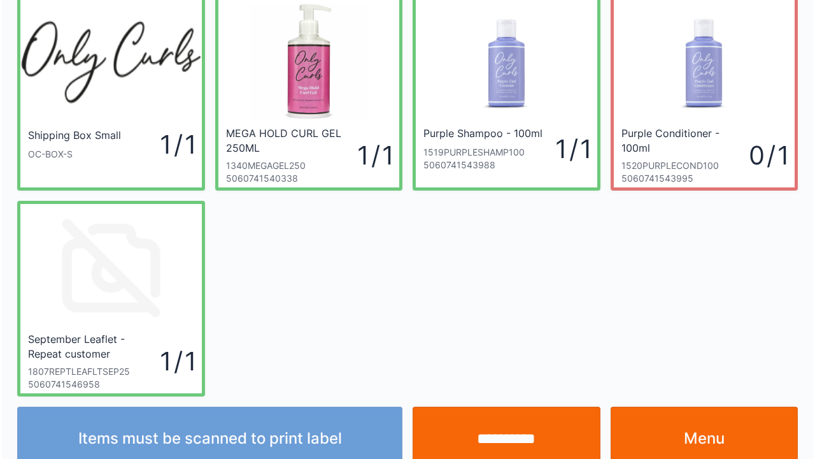
scroll to position [74, 0]
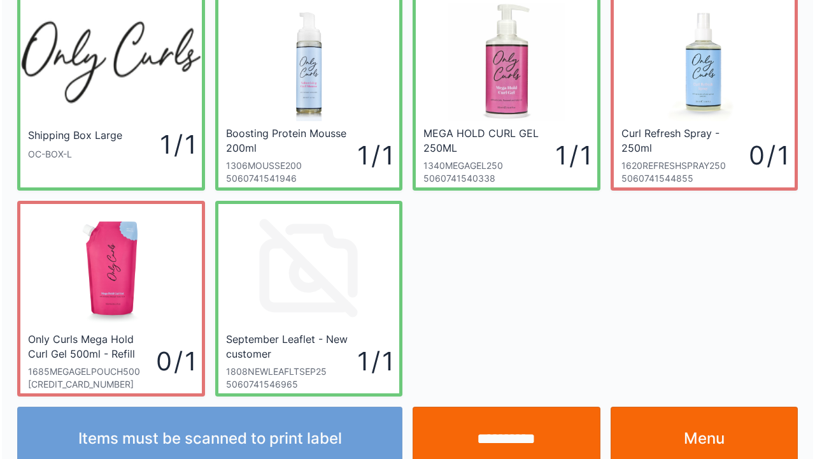
scroll to position [74, 0]
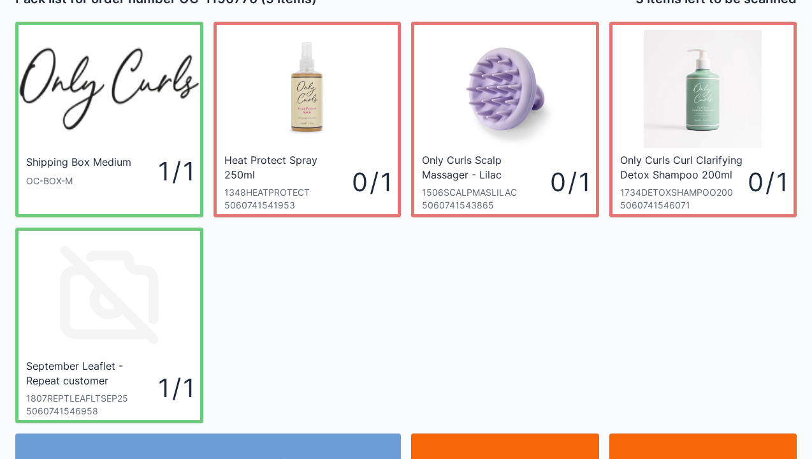
scroll to position [25, 0]
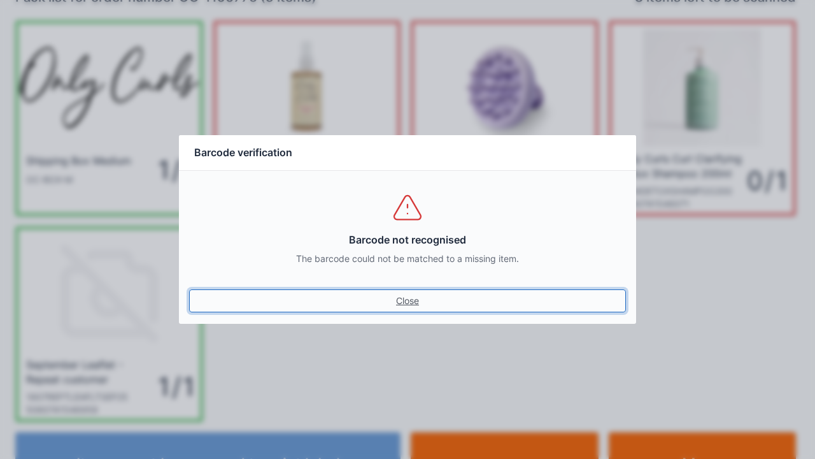
click at [415, 310] on link "Close" at bounding box center [407, 300] width 437 height 23
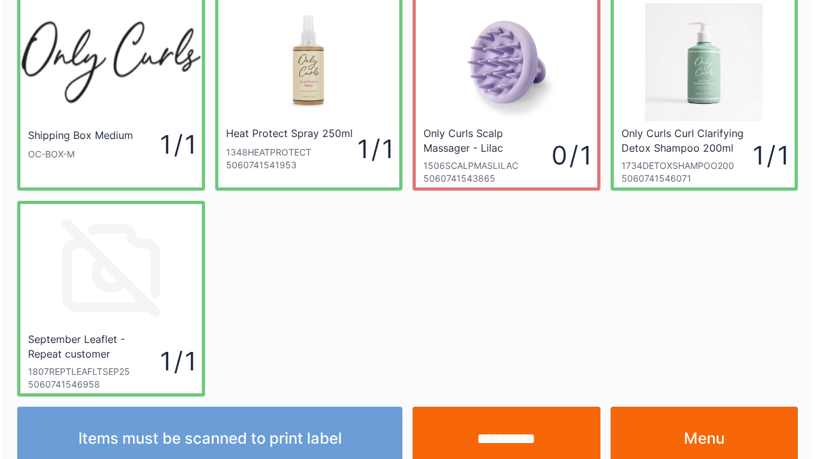
scroll to position [74, 0]
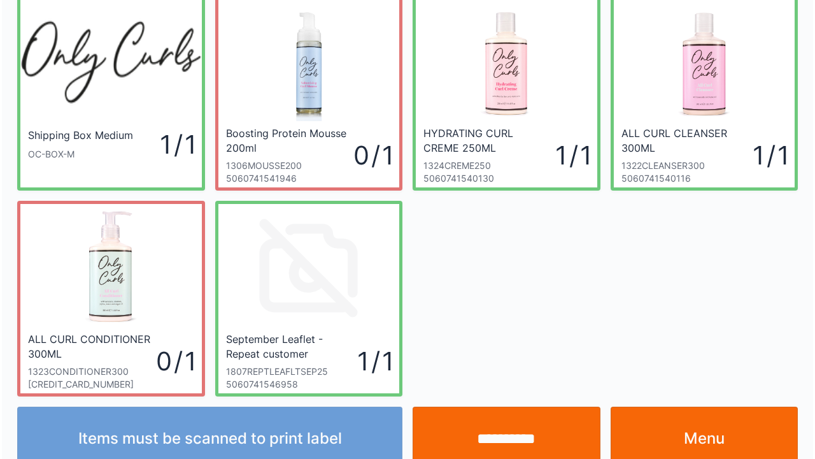
scroll to position [74, 0]
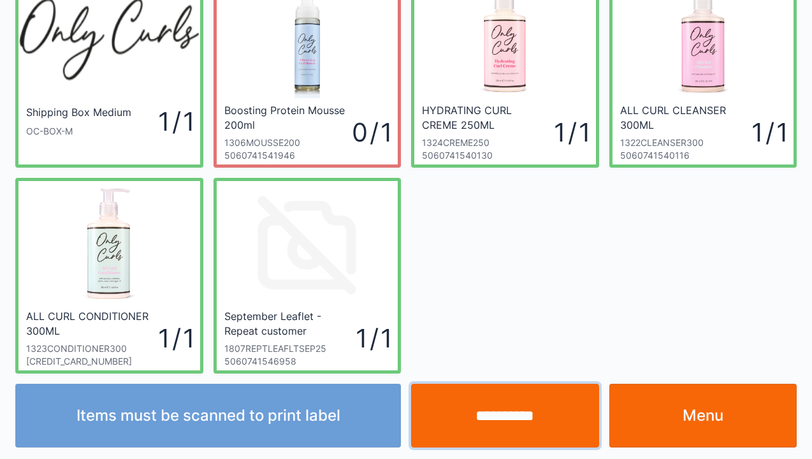
click at [494, 420] on input "**********" at bounding box center [505, 416] width 188 height 64
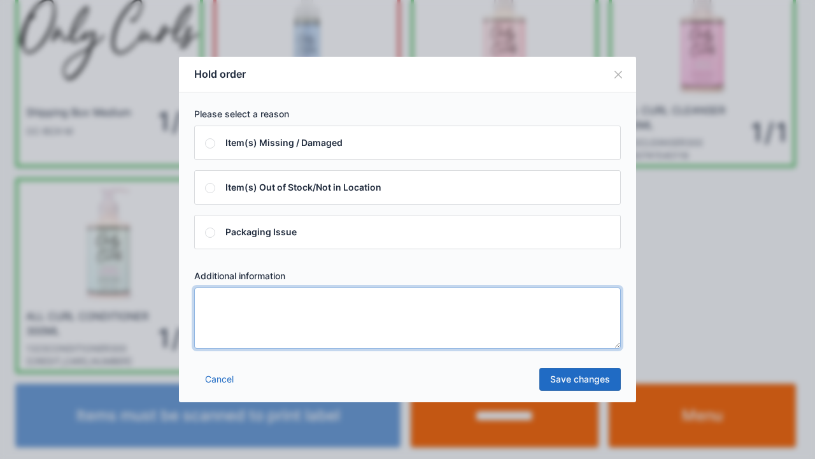
click at [211, 302] on textarea at bounding box center [407, 317] width 427 height 61
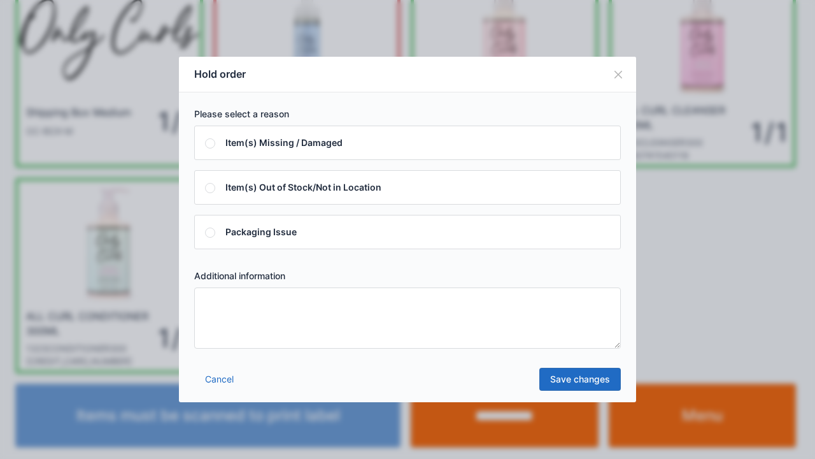
click at [740, 303] on div "Hold order Please select a reason Item(s) Missing / Damaged Item(s) Out of Stoc…" at bounding box center [407, 229] width 815 height 459
click at [615, 80] on button "Close" at bounding box center [619, 75] width 36 height 36
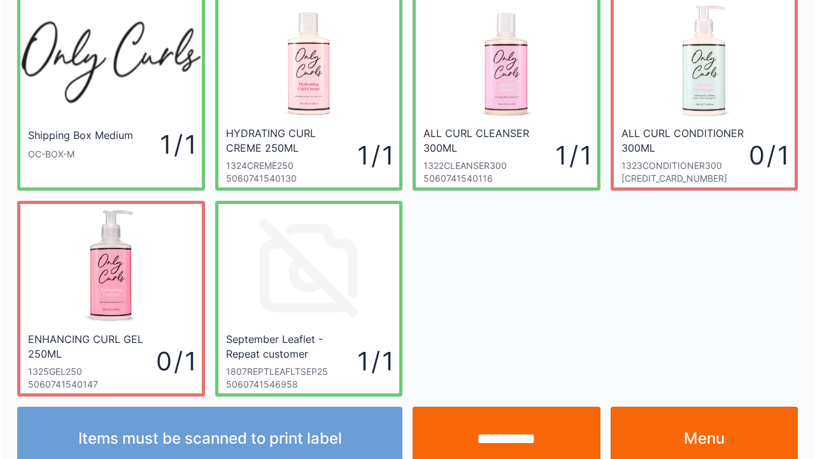
scroll to position [74, 0]
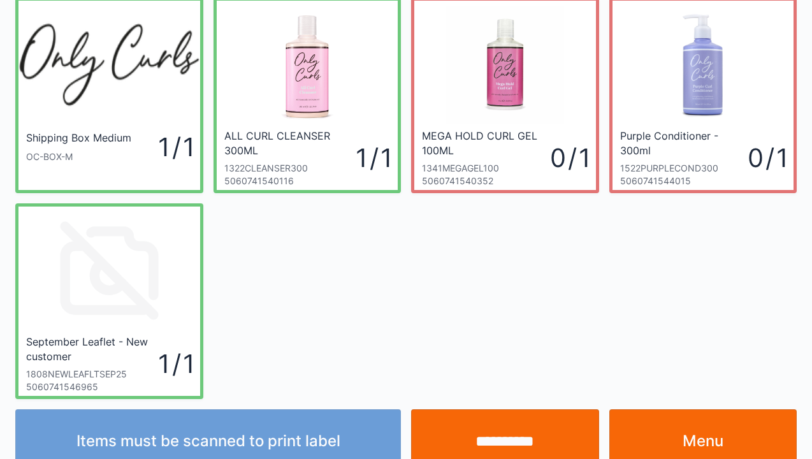
scroll to position [51, 0]
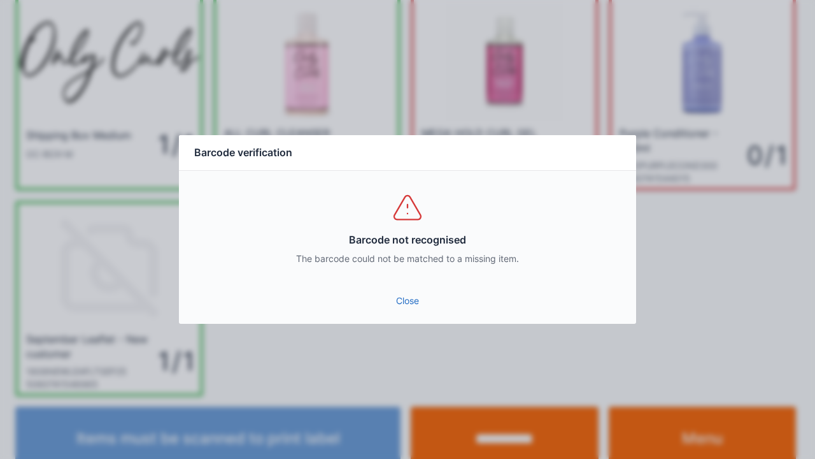
click at [398, 307] on link "Close" at bounding box center [407, 300] width 437 height 23
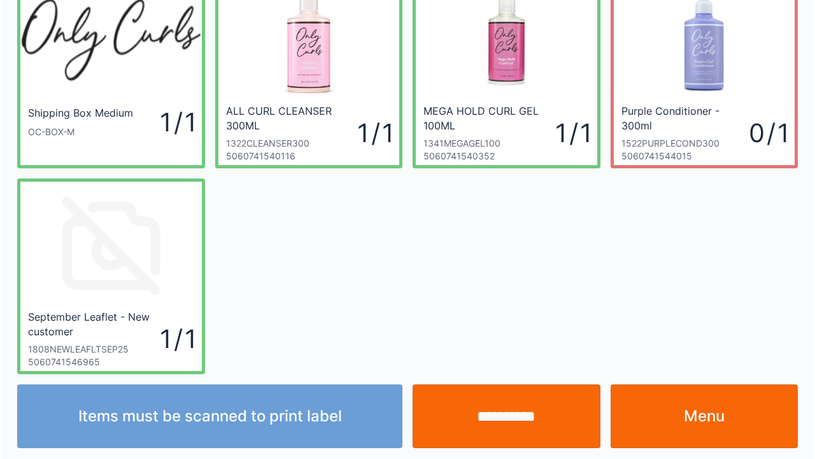
scroll to position [74, 0]
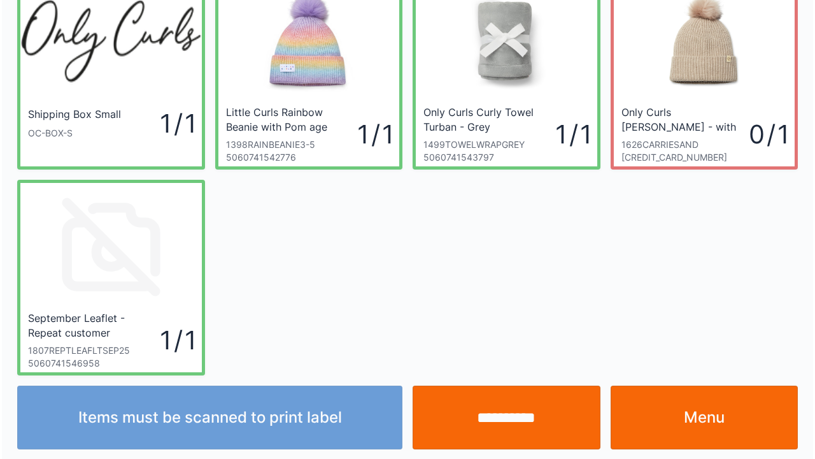
scroll to position [74, 0]
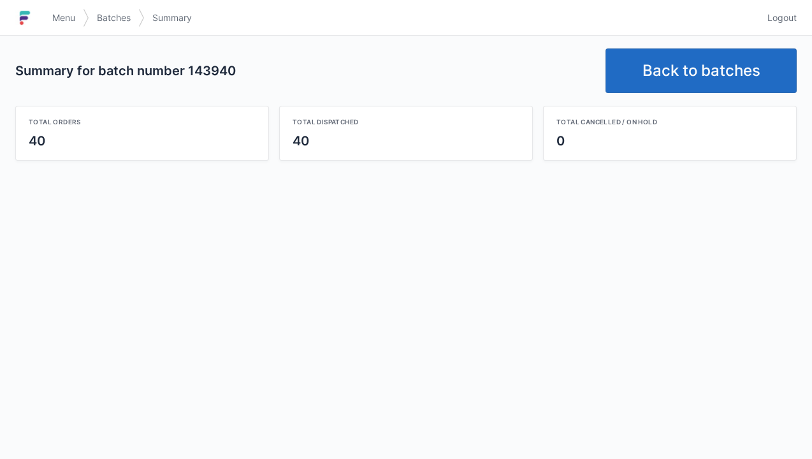
click at [699, 57] on link "Back to batches" at bounding box center [700, 70] width 191 height 45
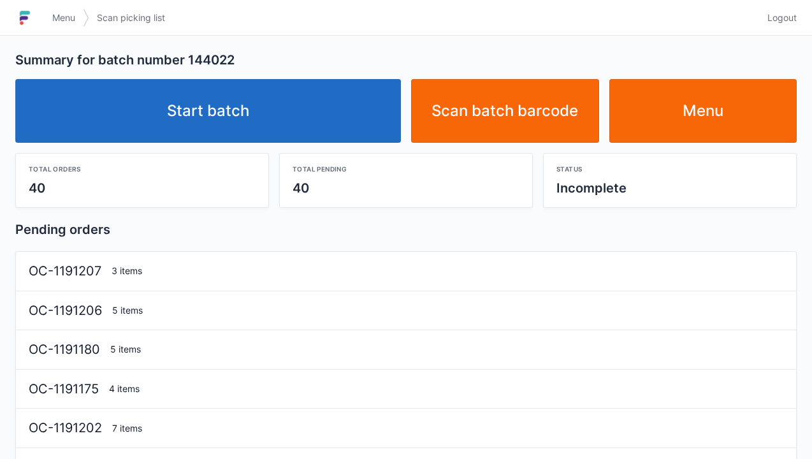
click at [226, 119] on link "Start batch" at bounding box center [207, 111] width 385 height 64
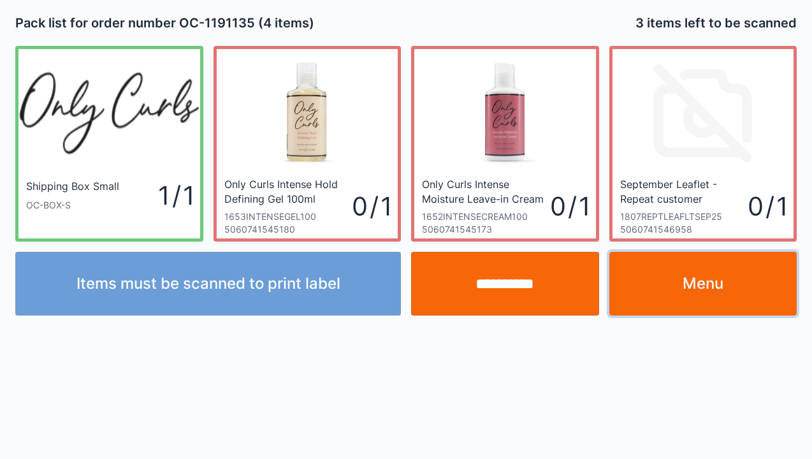
click at [712, 279] on link "Menu" at bounding box center [703, 284] width 188 height 64
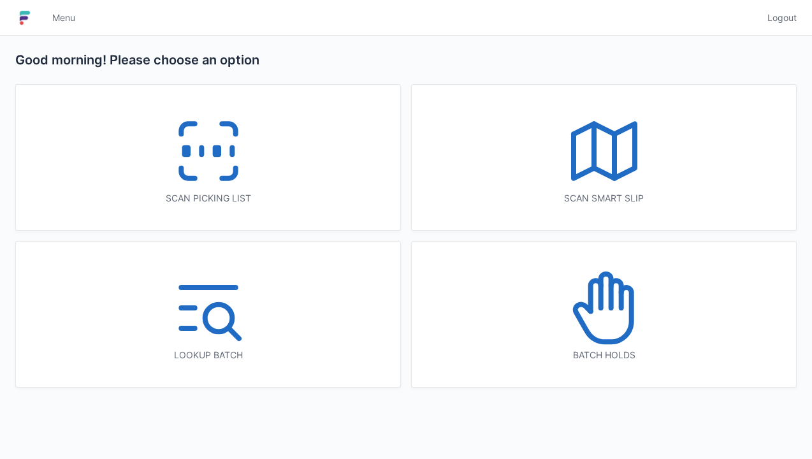
click at [637, 144] on icon at bounding box center [604, 151] width 82 height 82
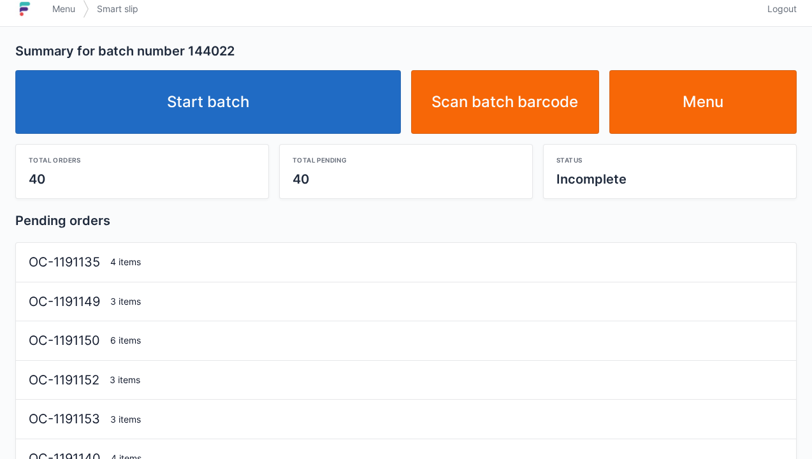
scroll to position [10, 0]
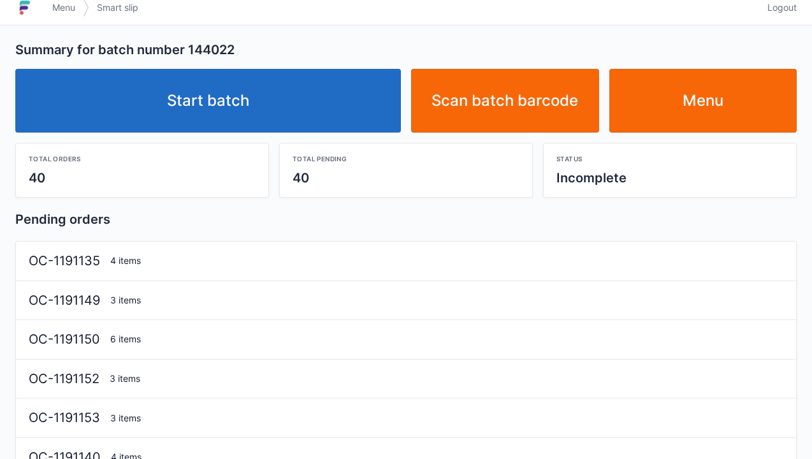
click at [182, 97] on link "Start batch" at bounding box center [207, 101] width 385 height 64
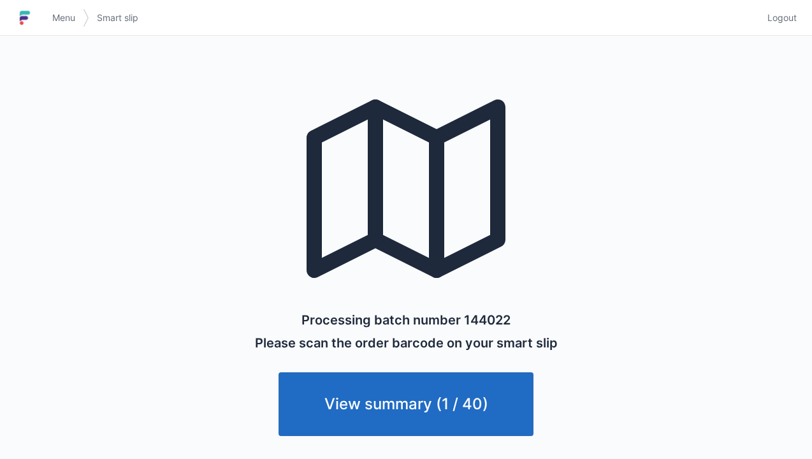
click at [49, 15] on link "Menu" at bounding box center [64, 17] width 38 height 23
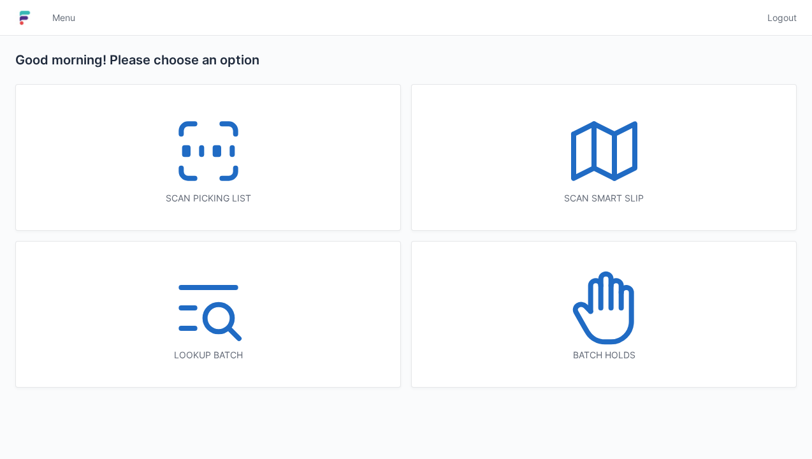
click at [200, 138] on icon at bounding box center [209, 151] width 82 height 82
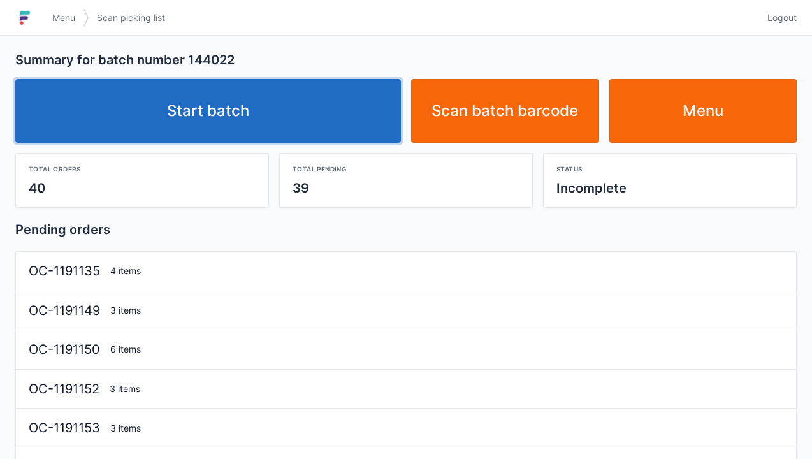
click at [205, 112] on link "Start batch" at bounding box center [207, 111] width 385 height 64
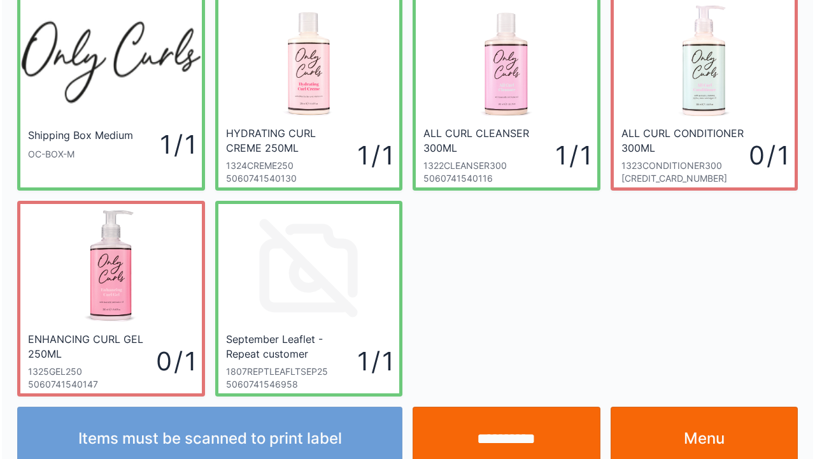
scroll to position [74, 0]
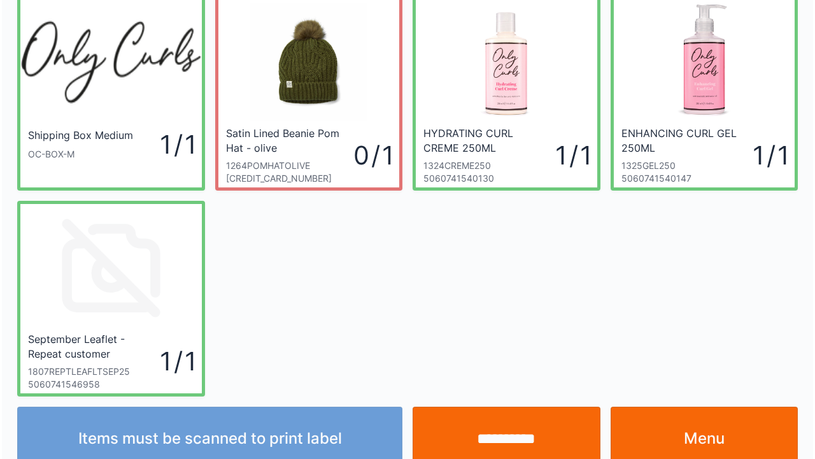
scroll to position [74, 0]
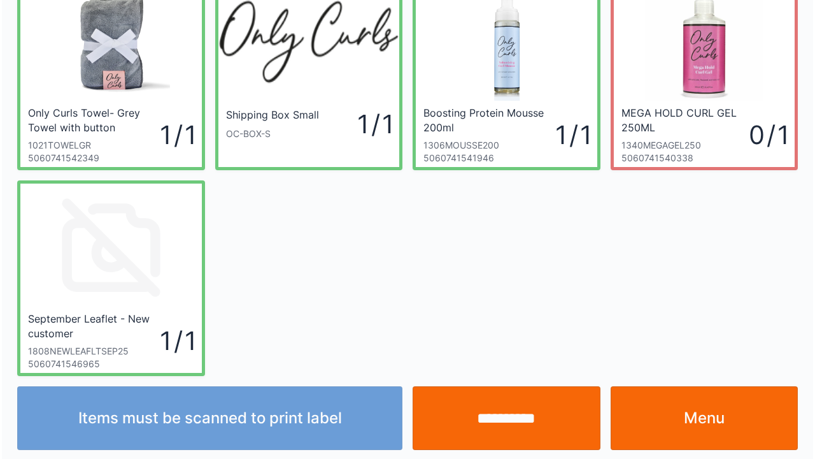
scroll to position [74, 0]
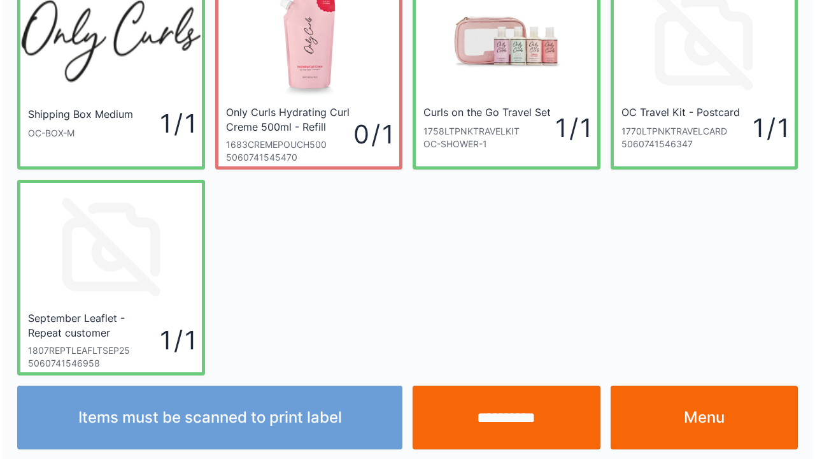
scroll to position [74, 0]
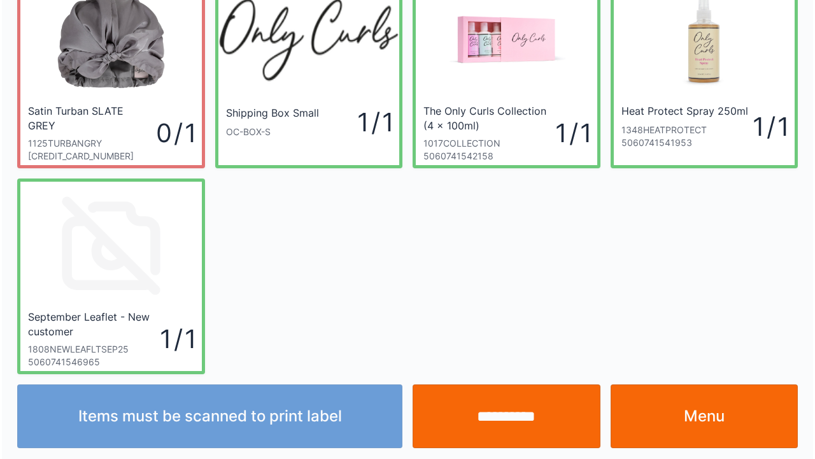
scroll to position [74, 0]
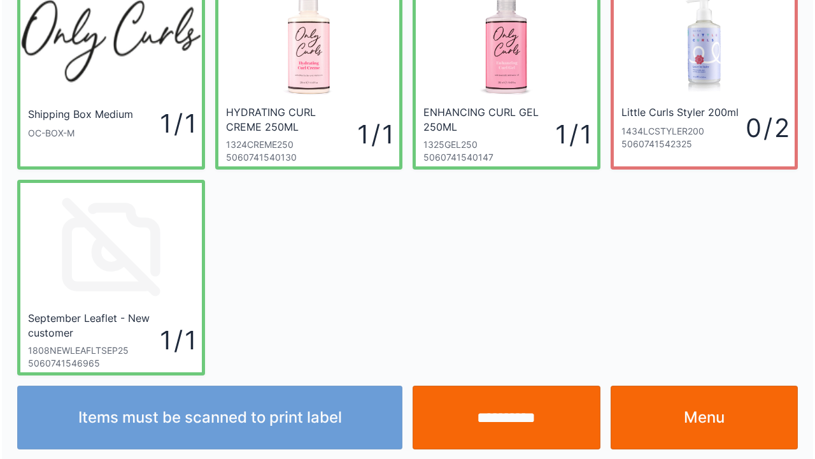
scroll to position [74, 0]
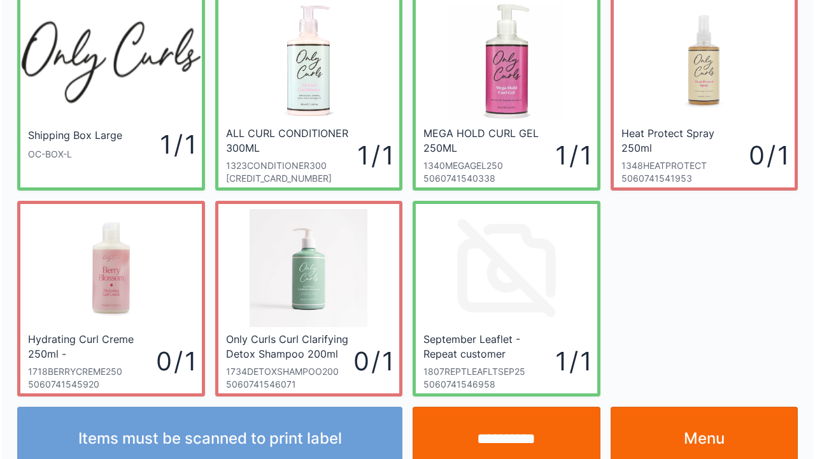
scroll to position [74, 0]
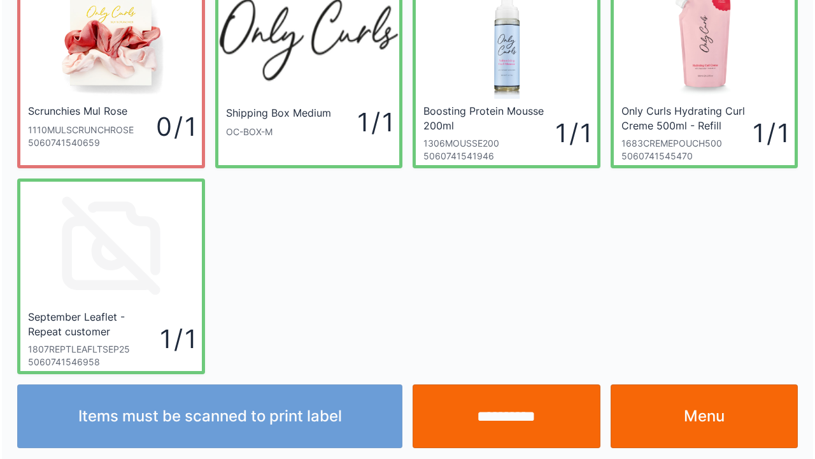
scroll to position [74, 0]
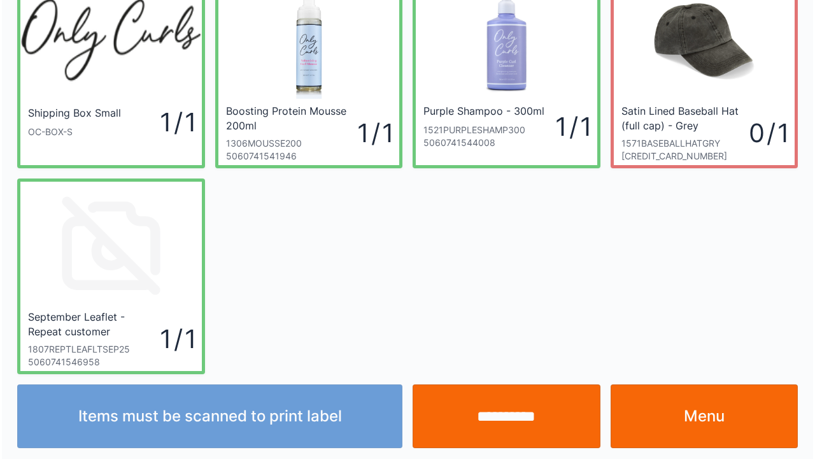
scroll to position [74, 0]
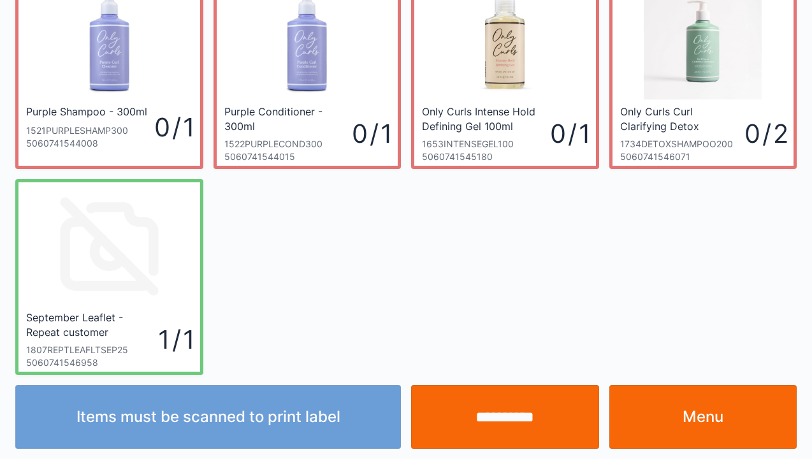
scroll to position [280, 0]
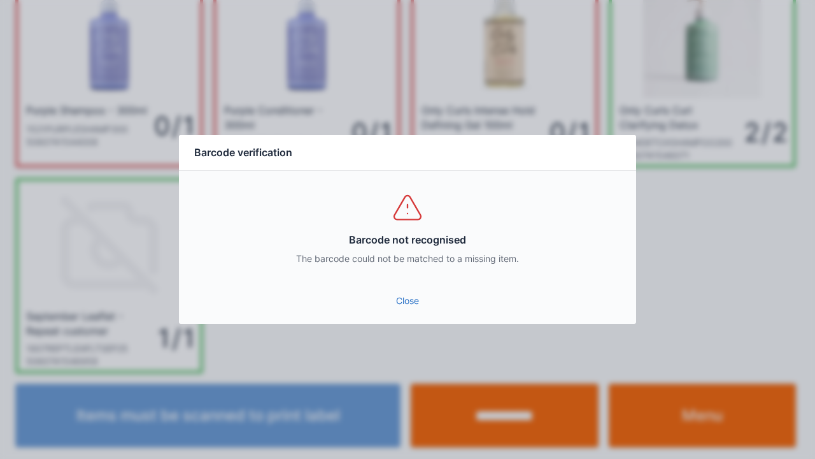
click at [398, 302] on link "Close" at bounding box center [407, 300] width 437 height 23
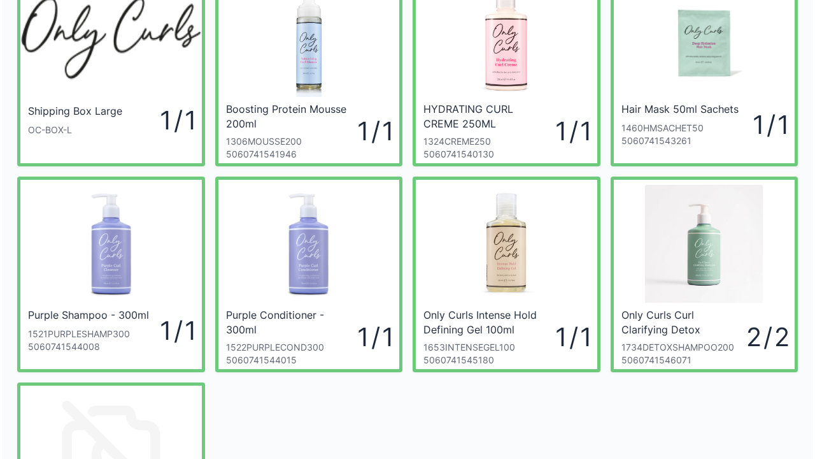
scroll to position [76, 0]
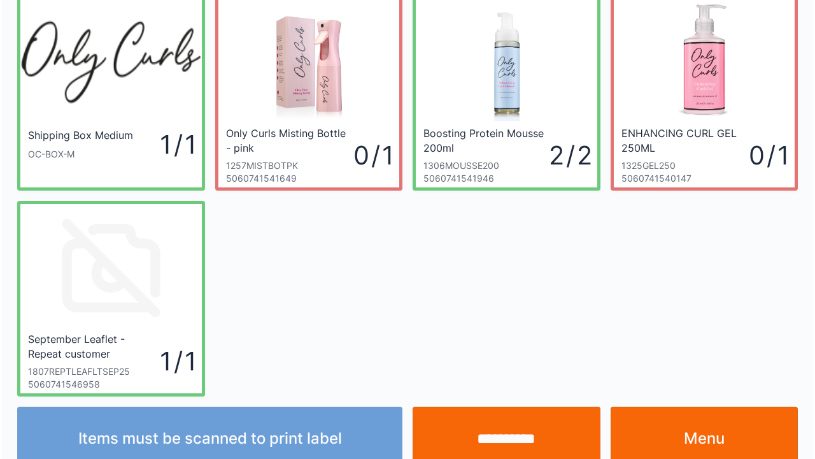
scroll to position [74, 0]
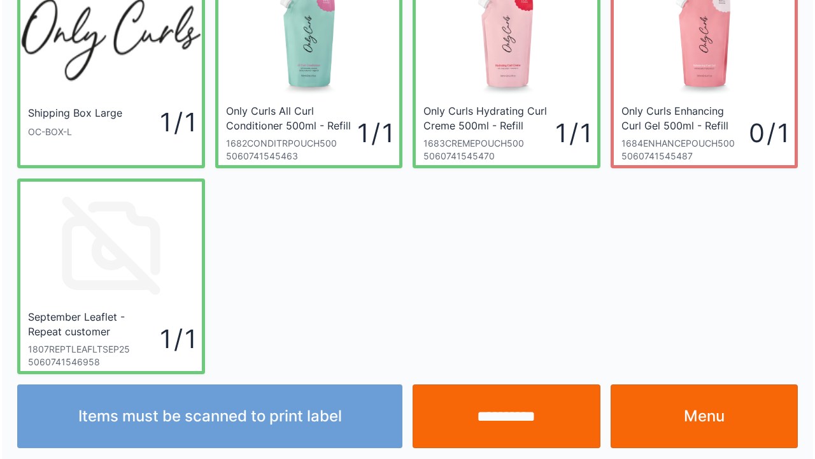
scroll to position [74, 0]
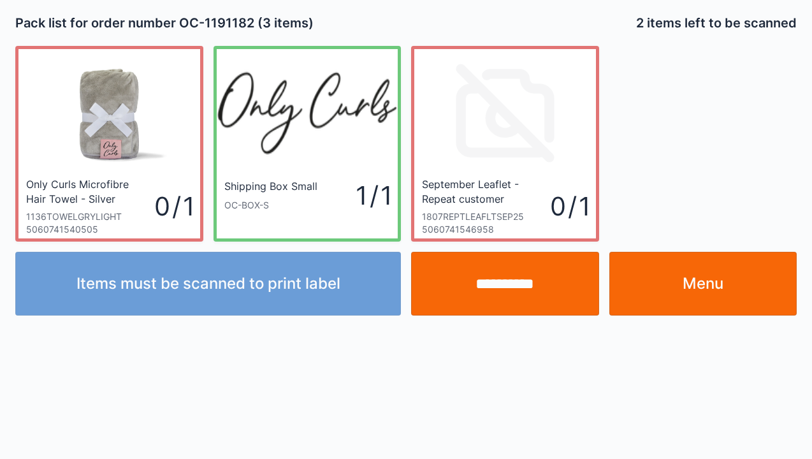
click at [699, 269] on link "Menu" at bounding box center [703, 284] width 188 height 64
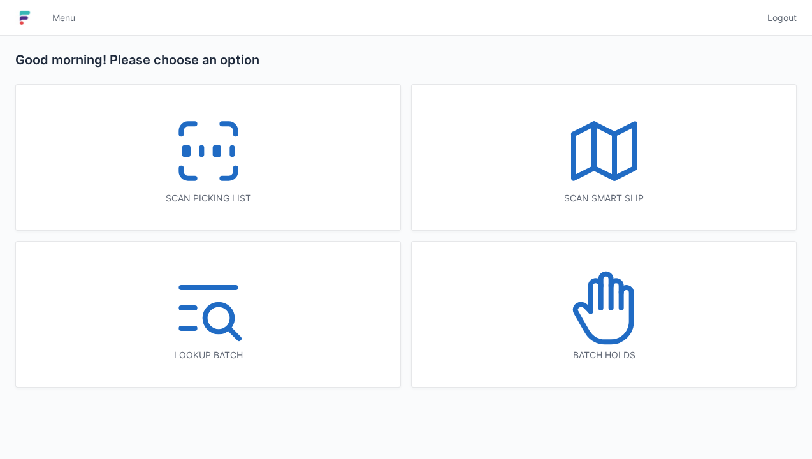
click at [198, 182] on icon at bounding box center [209, 151] width 82 height 82
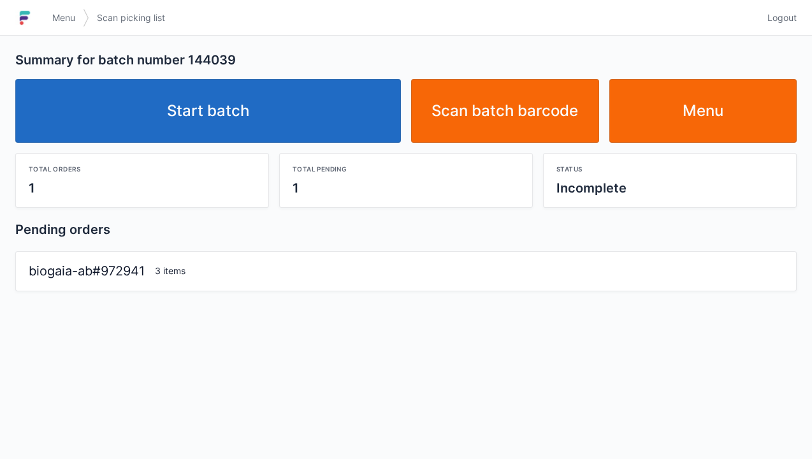
click at [214, 125] on link "Start batch" at bounding box center [207, 111] width 385 height 64
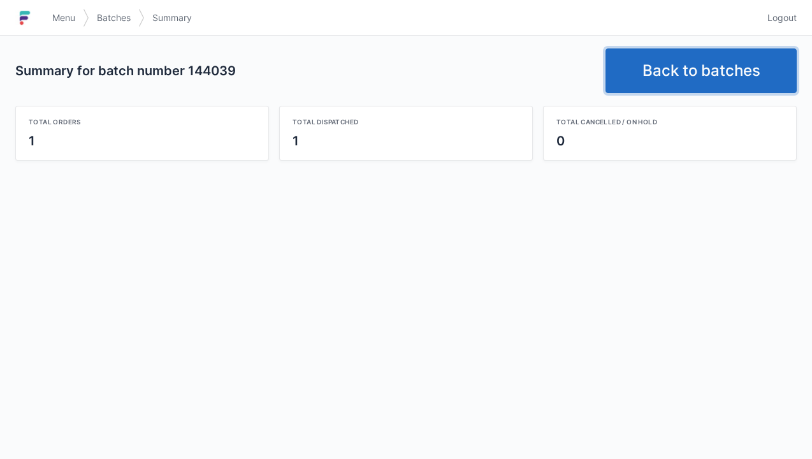
click at [694, 62] on link "Back to batches" at bounding box center [700, 70] width 191 height 45
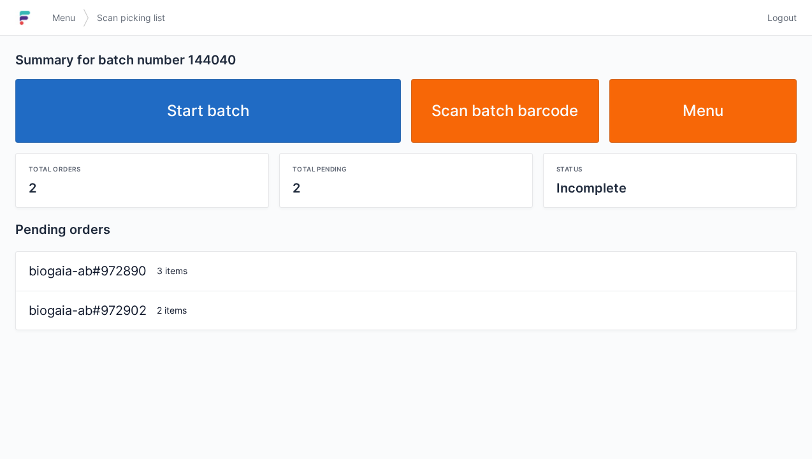
click at [226, 116] on link "Start batch" at bounding box center [207, 111] width 385 height 64
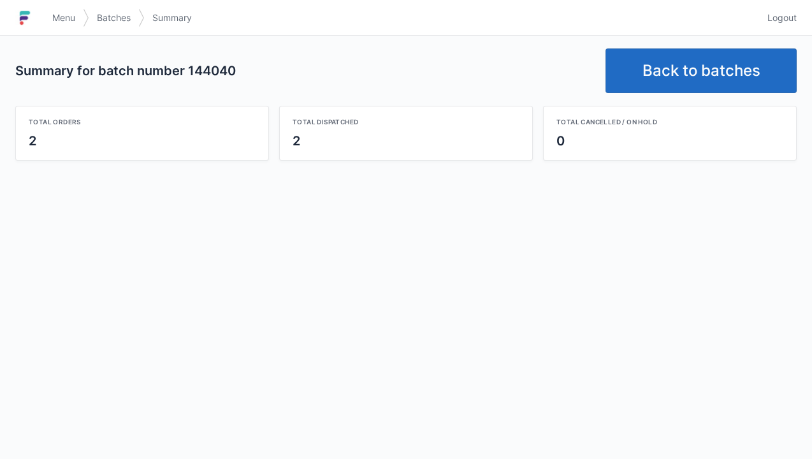
click at [662, 70] on link "Back to batches" at bounding box center [700, 70] width 191 height 45
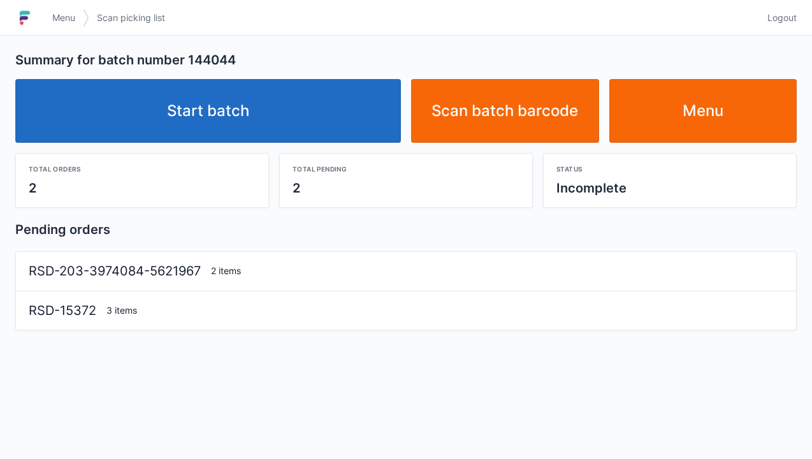
click at [224, 113] on link "Start batch" at bounding box center [207, 111] width 385 height 64
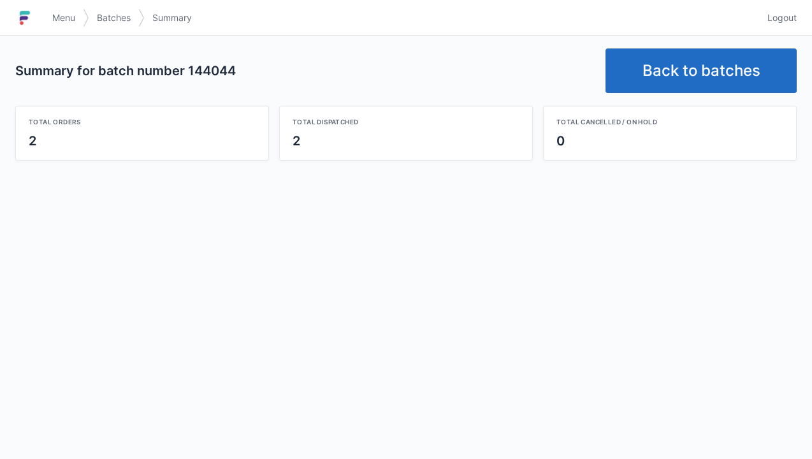
click at [675, 69] on link "Back to batches" at bounding box center [700, 70] width 191 height 45
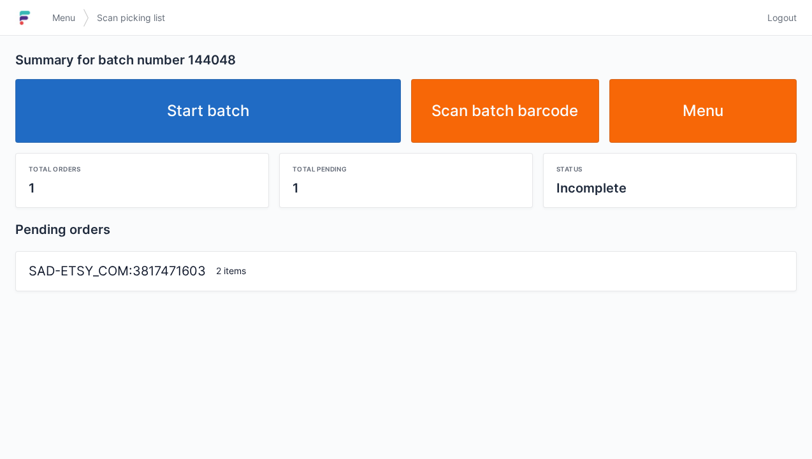
click at [204, 110] on link "Start batch" at bounding box center [207, 111] width 385 height 64
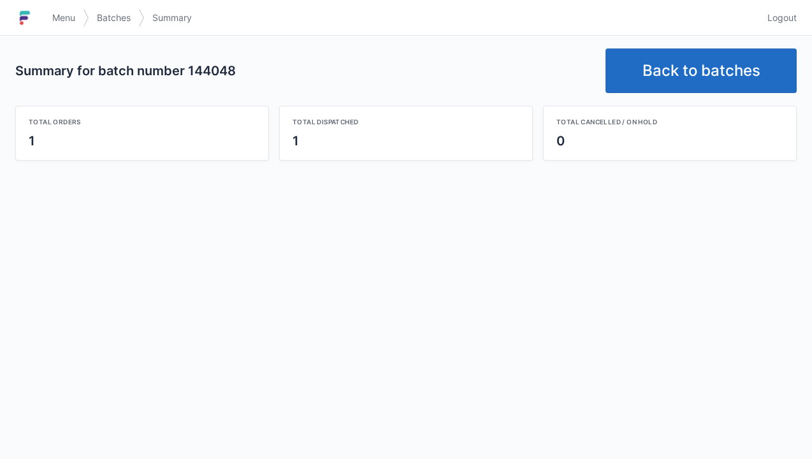
click at [676, 64] on link "Back to batches" at bounding box center [700, 70] width 191 height 45
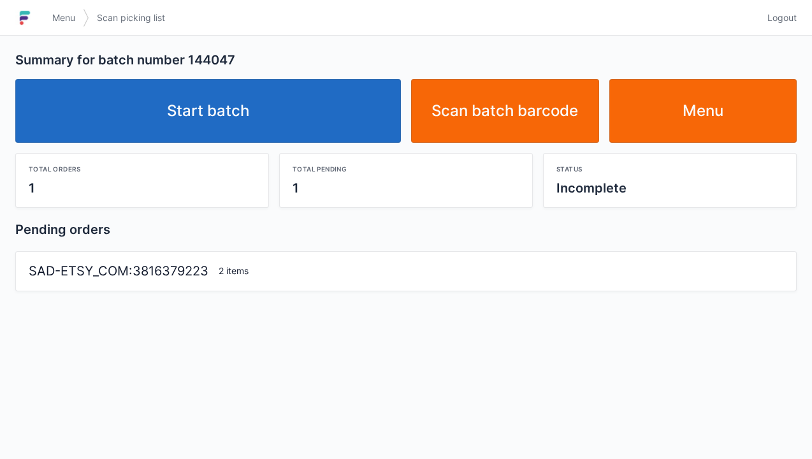
click at [227, 117] on link "Start batch" at bounding box center [207, 111] width 385 height 64
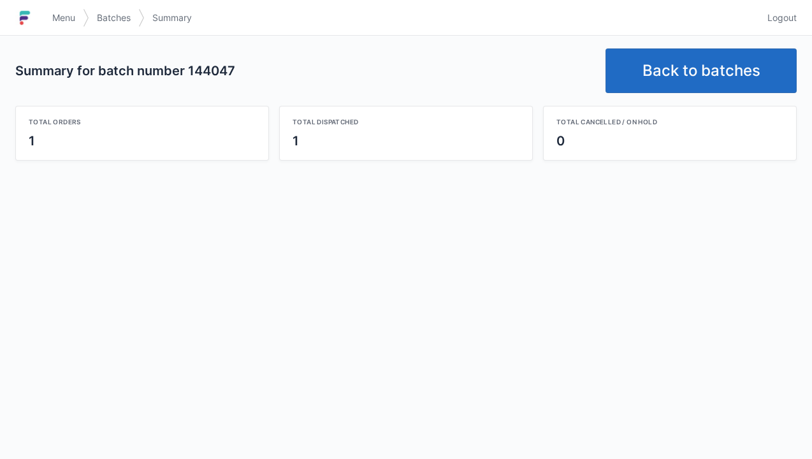
click at [670, 87] on link "Back to batches" at bounding box center [700, 70] width 191 height 45
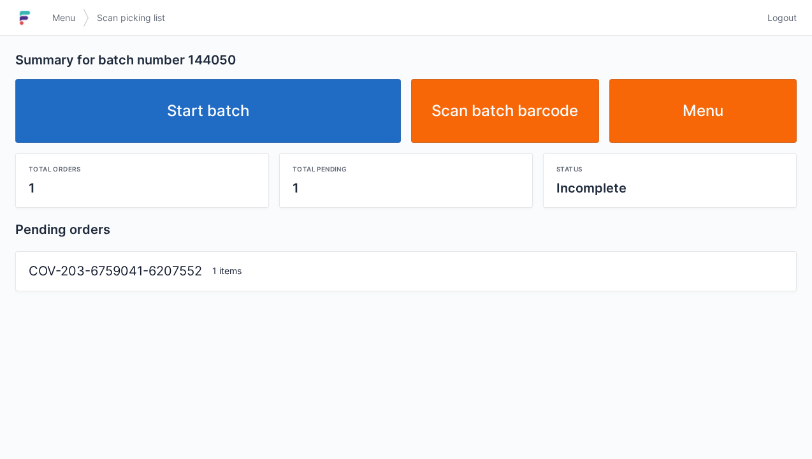
click at [219, 125] on link "Start batch" at bounding box center [207, 111] width 385 height 64
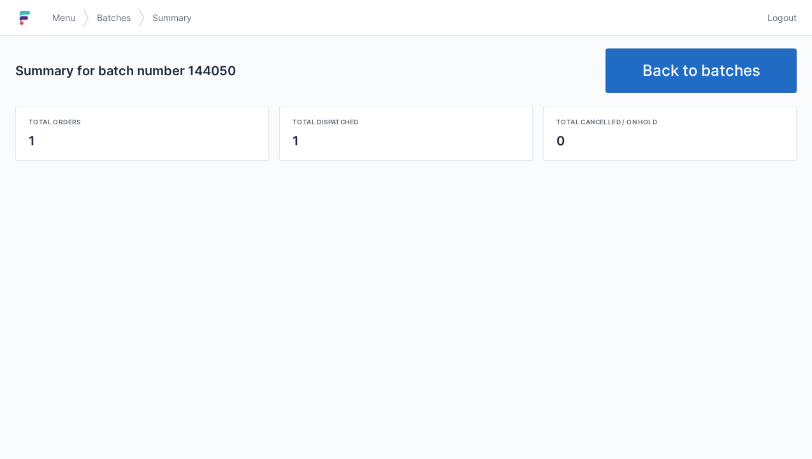
click at [706, 66] on link "Back to batches" at bounding box center [700, 70] width 191 height 45
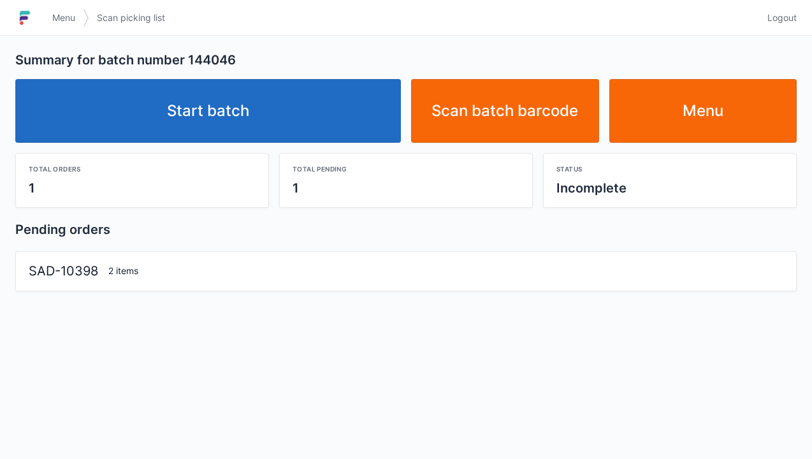
click at [226, 113] on link "Start batch" at bounding box center [207, 111] width 385 height 64
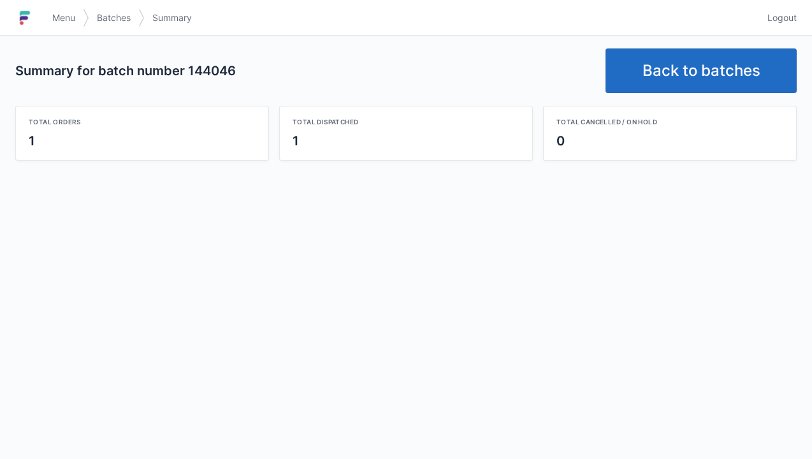
click at [680, 73] on link "Back to batches" at bounding box center [700, 70] width 191 height 45
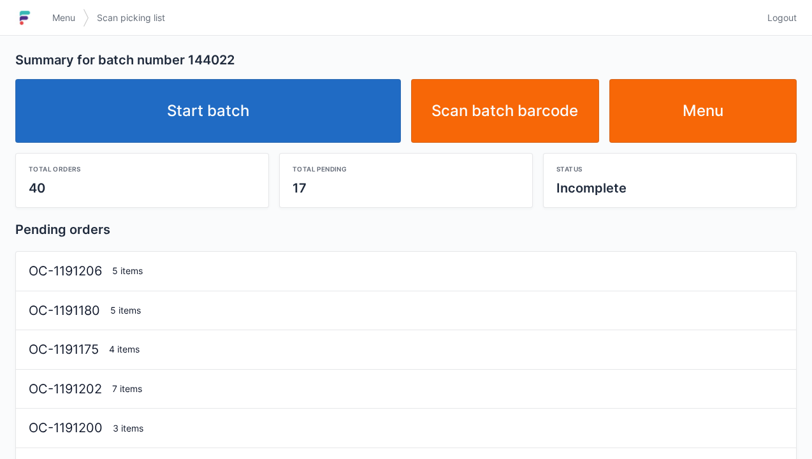
click at [231, 113] on link "Start batch" at bounding box center [207, 111] width 385 height 64
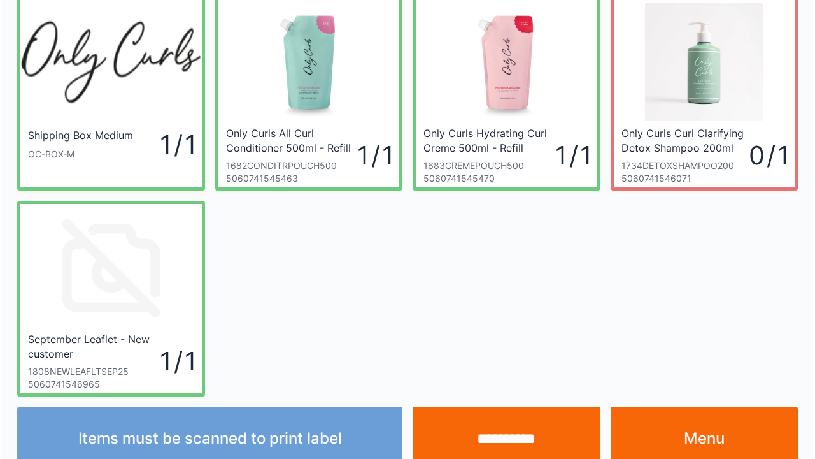
scroll to position [74, 0]
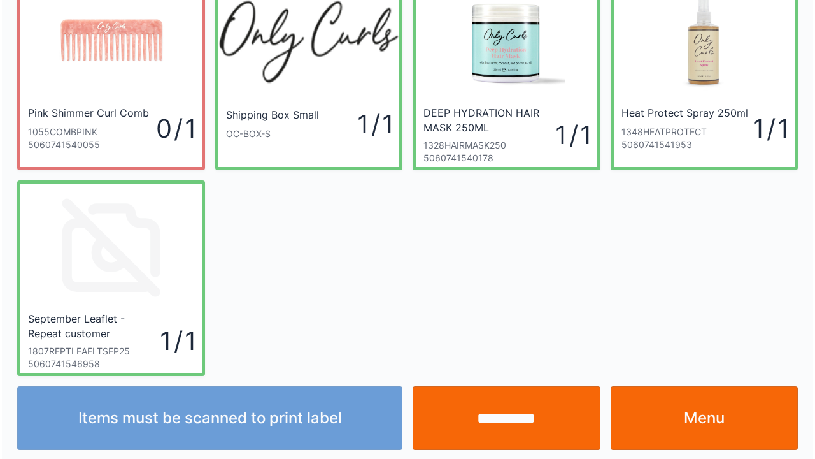
scroll to position [74, 0]
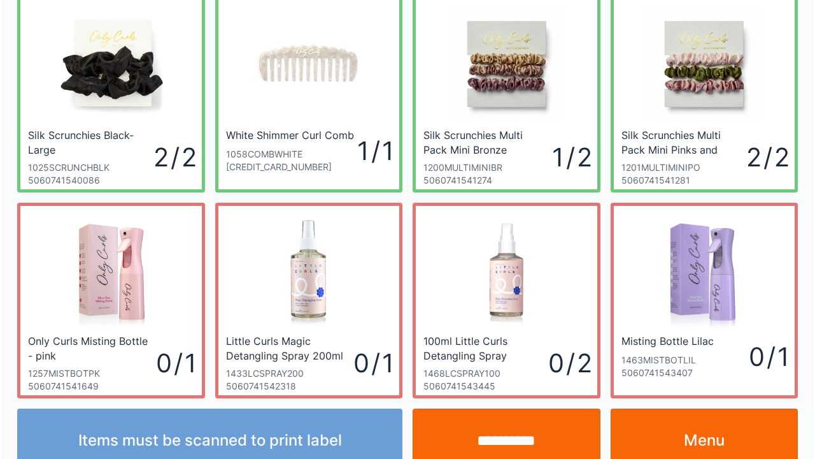
scroll to position [280, 0]
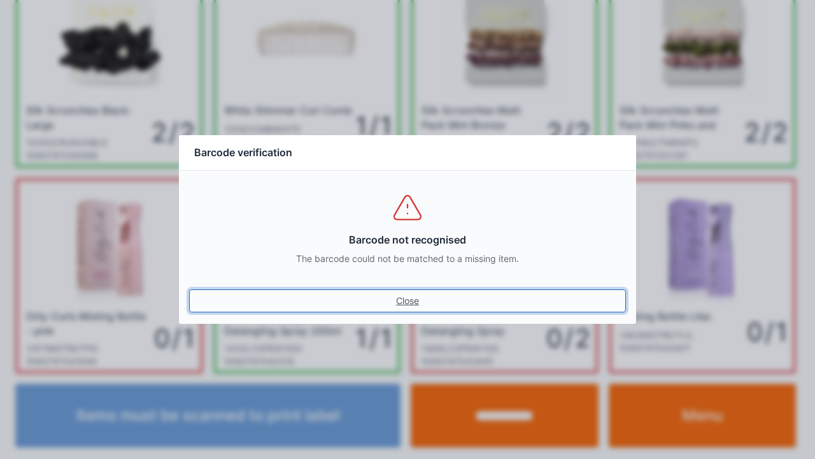
click at [399, 298] on link "Close" at bounding box center [407, 300] width 437 height 23
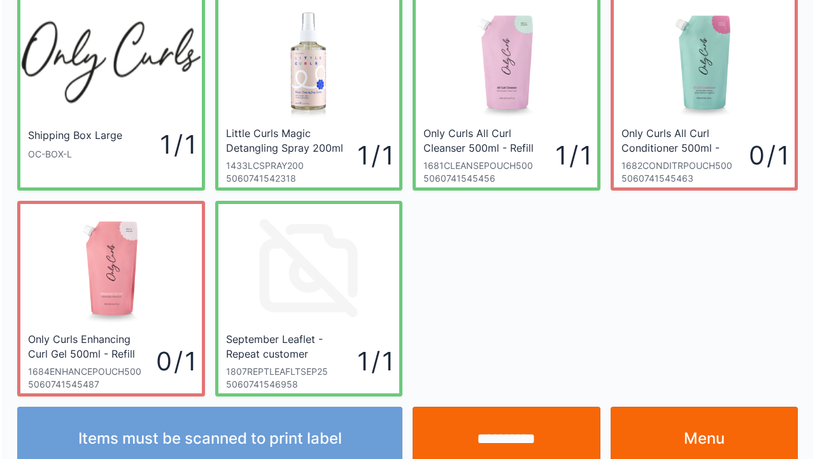
scroll to position [74, 0]
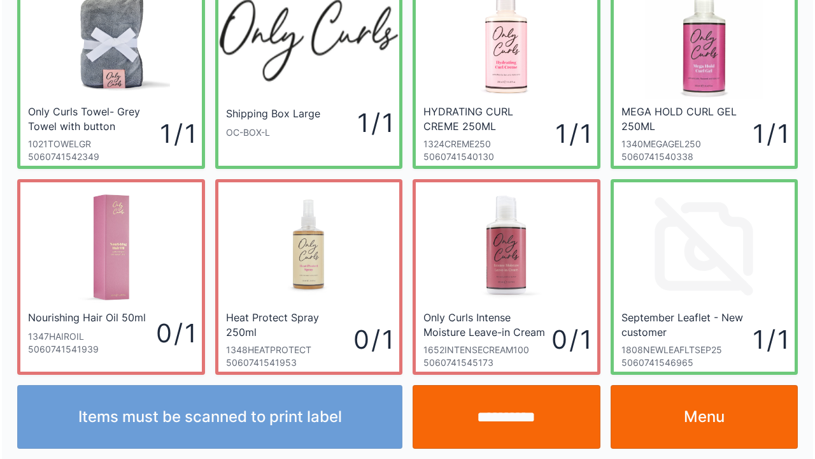
scroll to position [74, 0]
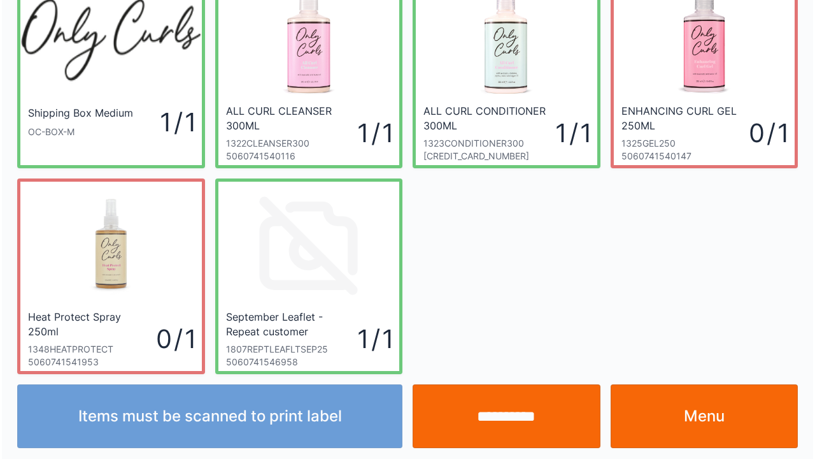
scroll to position [74, 0]
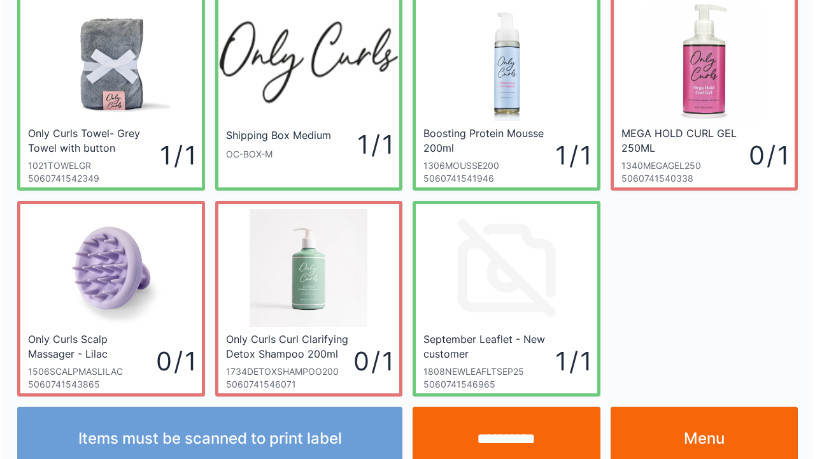
scroll to position [74, 0]
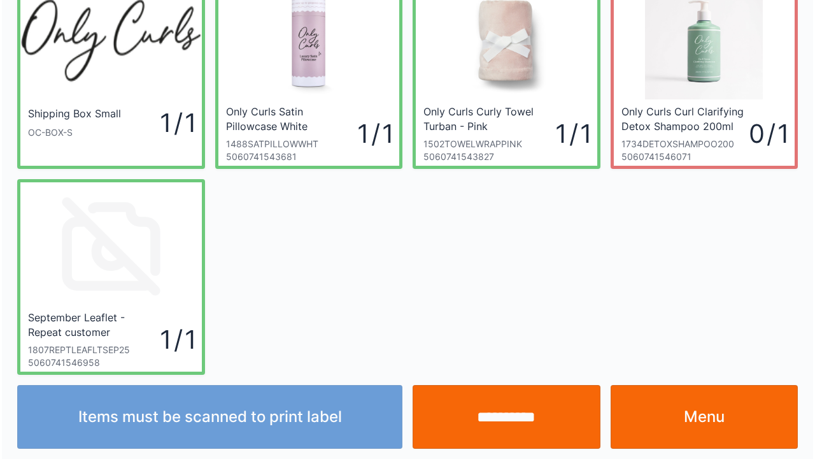
scroll to position [74, 0]
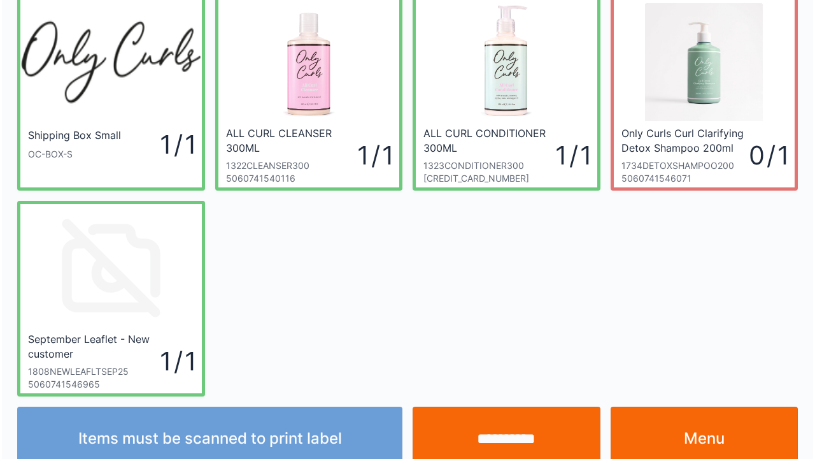
scroll to position [74, 0]
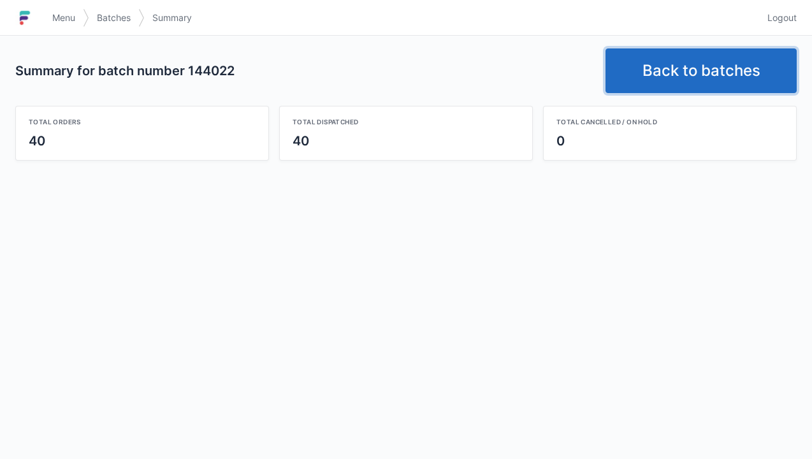
click at [647, 75] on link "Back to batches" at bounding box center [700, 70] width 191 height 45
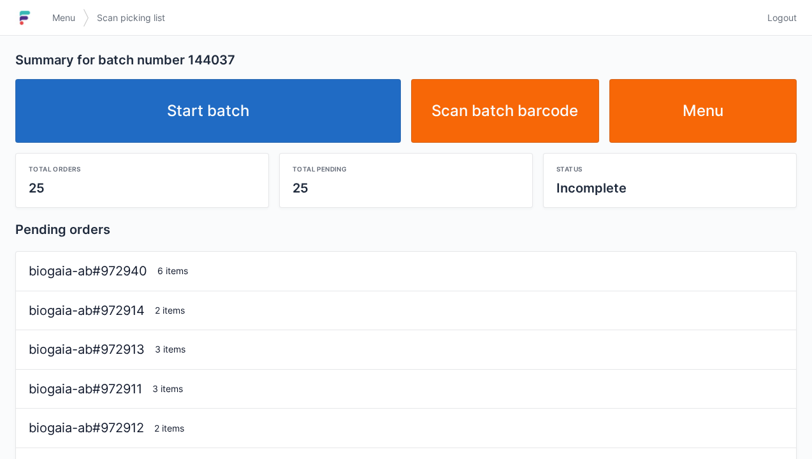
click at [172, 113] on link "Start batch" at bounding box center [207, 111] width 385 height 64
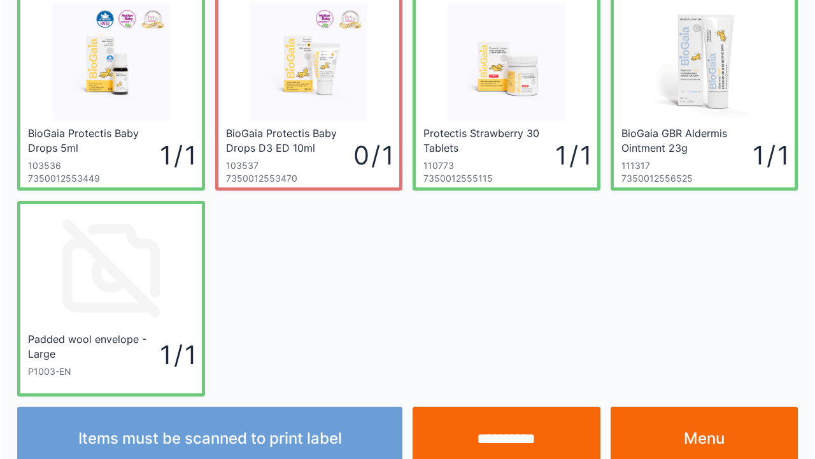
scroll to position [74, 0]
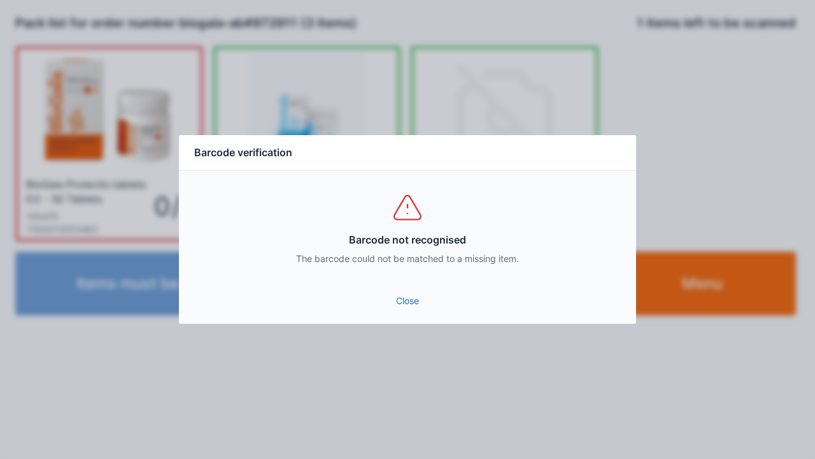
click at [401, 306] on link "Close" at bounding box center [407, 300] width 437 height 23
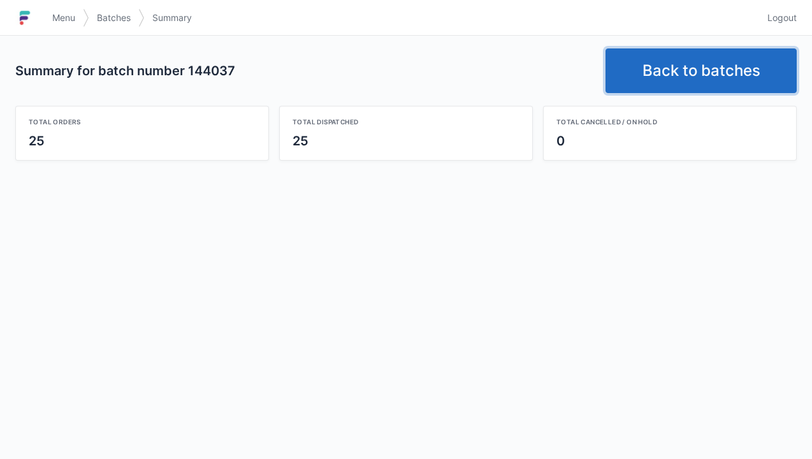
click at [685, 70] on link "Back to batches" at bounding box center [700, 70] width 191 height 45
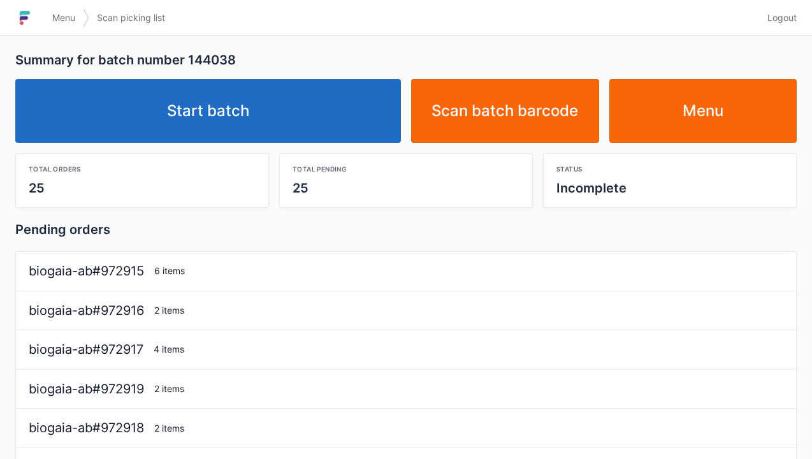
click at [247, 116] on link "Start batch" at bounding box center [207, 111] width 385 height 64
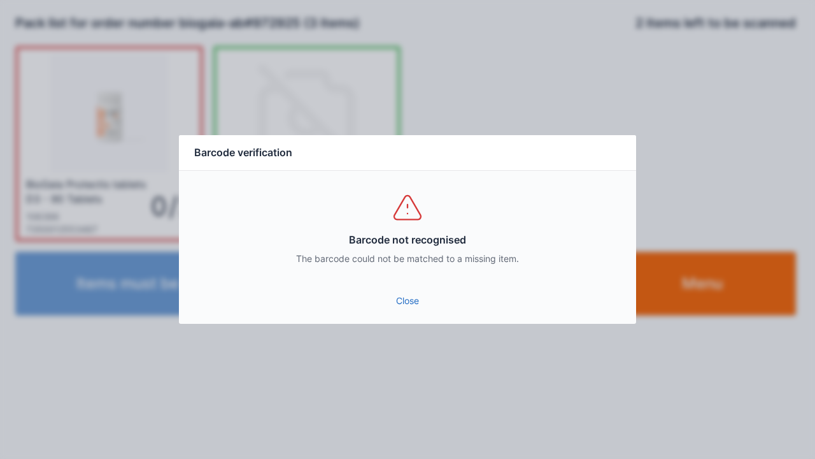
click at [389, 303] on link "Close" at bounding box center [407, 300] width 437 height 23
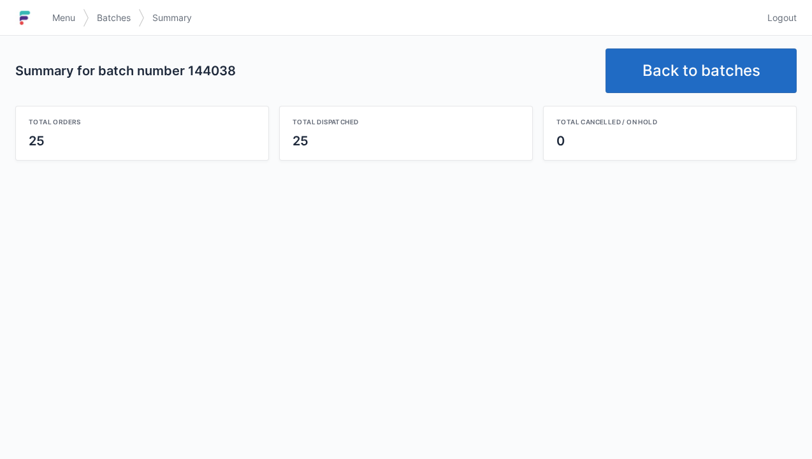
click at [683, 76] on link "Back to batches" at bounding box center [700, 70] width 191 height 45
